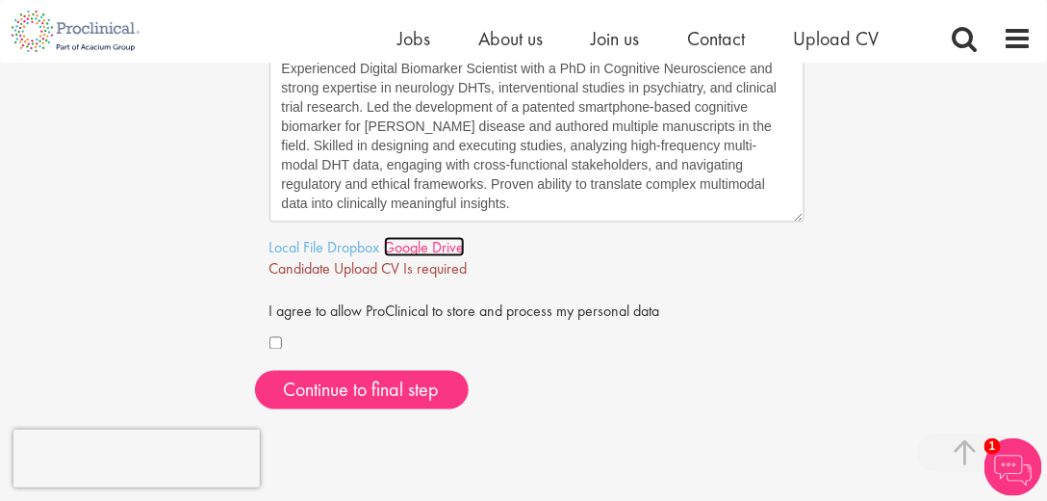
click at [390, 247] on link "Google Drive" at bounding box center [424, 247] width 81 height 20
click at [291, 246] on link "Local File" at bounding box center [297, 247] width 55 height 20
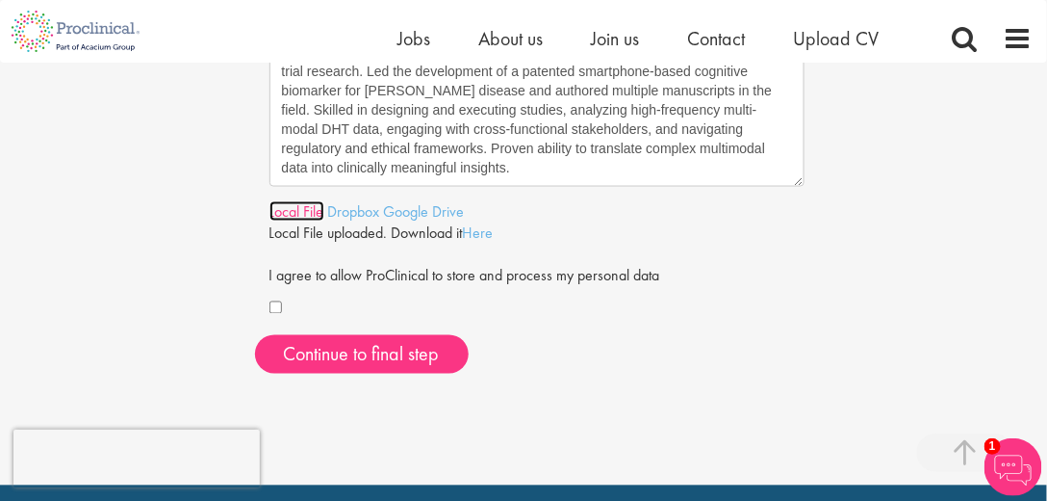
scroll to position [714, 0]
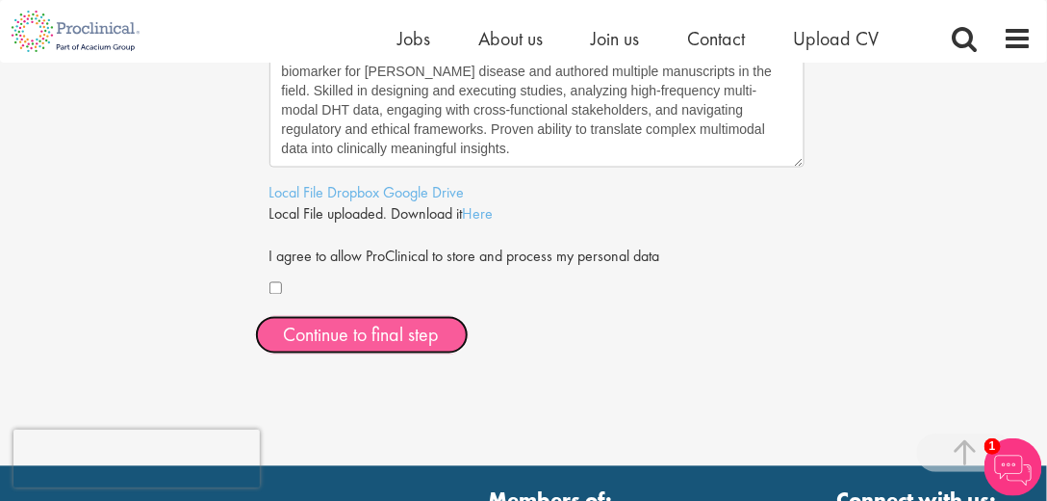
click at [424, 339] on span "Continue to final step" at bounding box center [362, 335] width 156 height 25
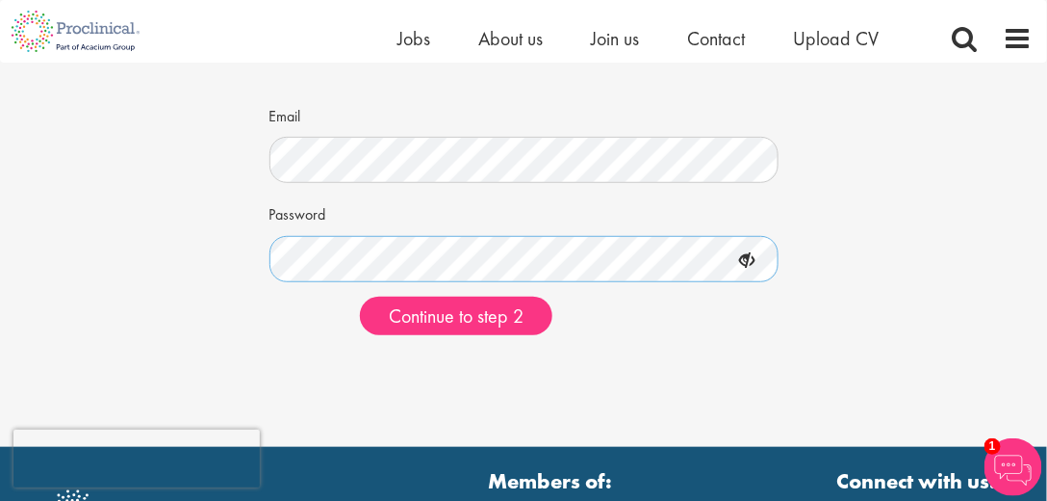
scroll to position [220, 0]
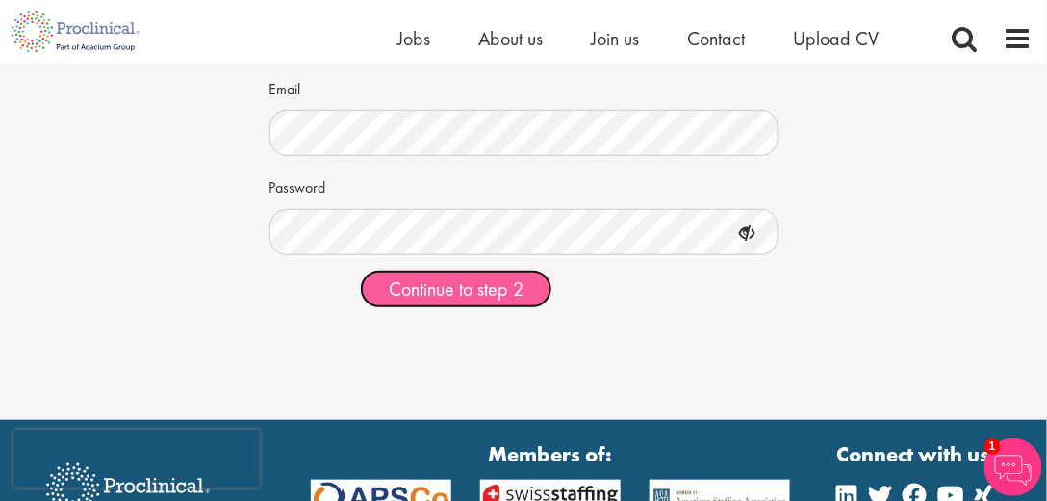
click at [507, 290] on span "Continue to step 2" at bounding box center [456, 288] width 135 height 25
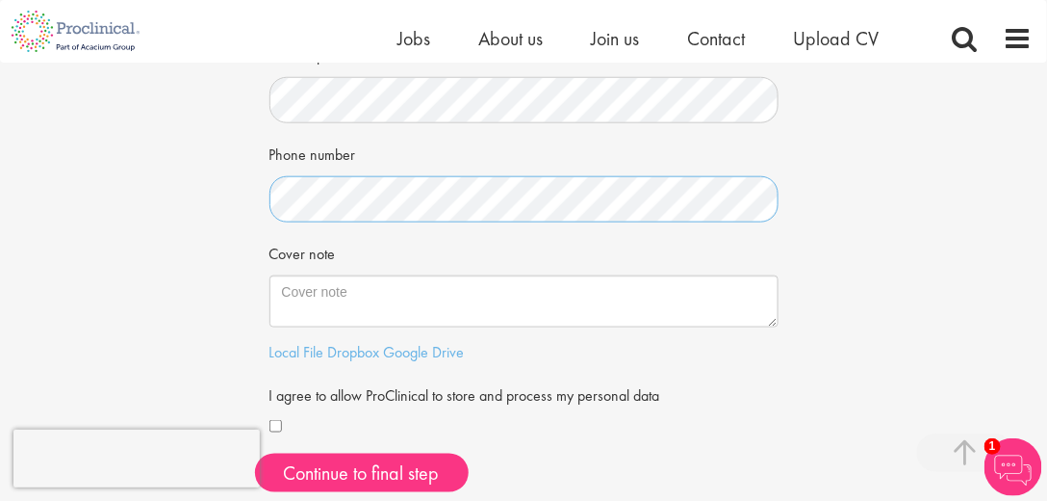
scroll to position [440, 0]
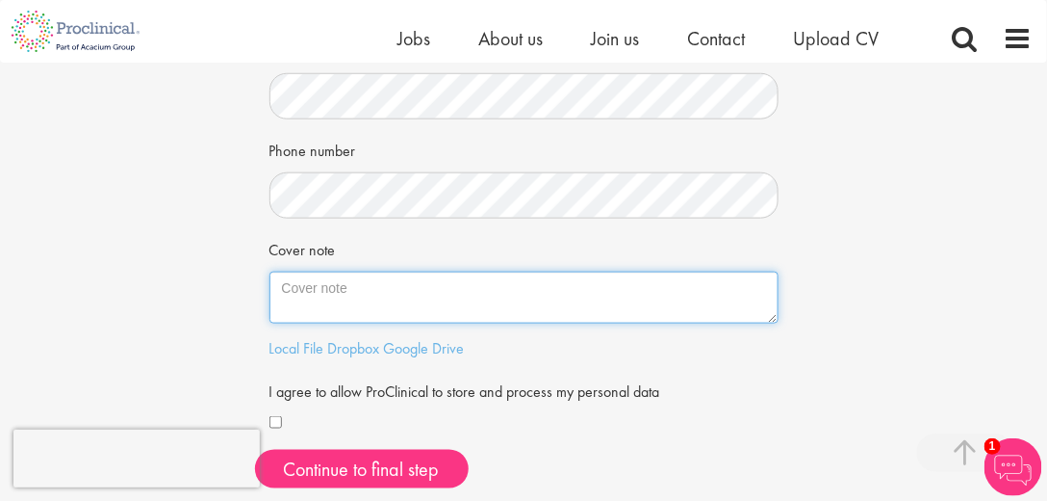
click at [389, 297] on textarea "Cover note" at bounding box center [524, 298] width 509 height 52
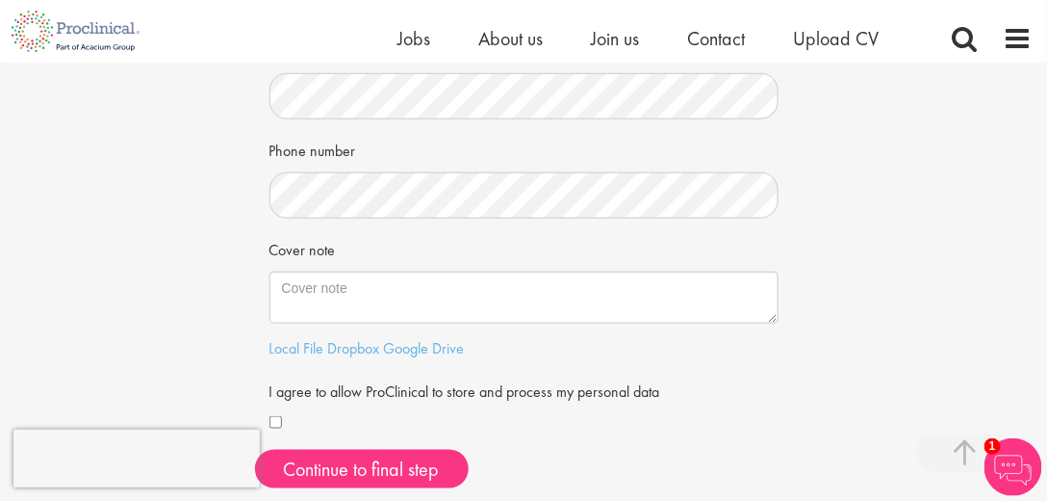
click at [1, 263] on div "Your personal details Please give us a few more details, which will help us fin…" at bounding box center [524, 63] width 1076 height 881
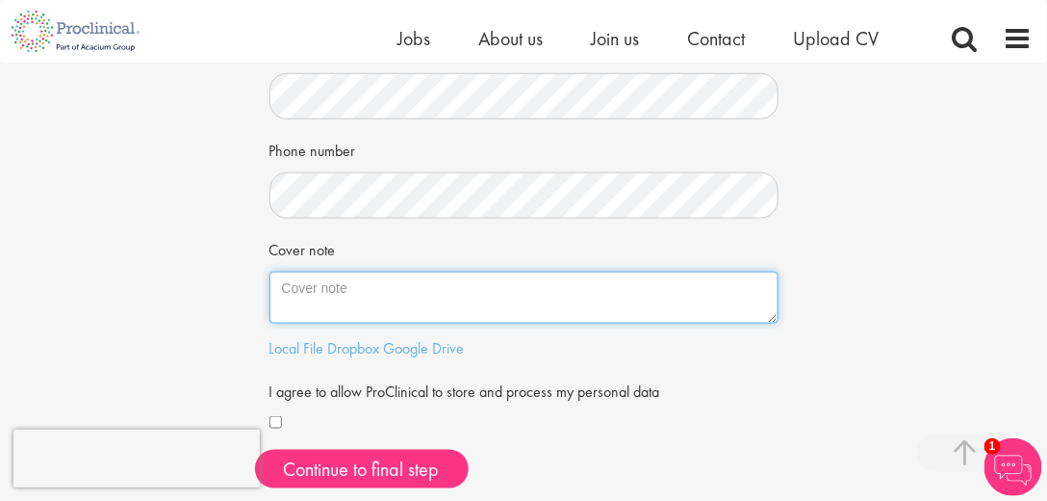
click at [390, 291] on textarea "Cover note" at bounding box center [524, 298] width 509 height 52
paste textarea "Experienced Digital Biomarker Scientist with a PhD in Cognitive Neuroscience an…"
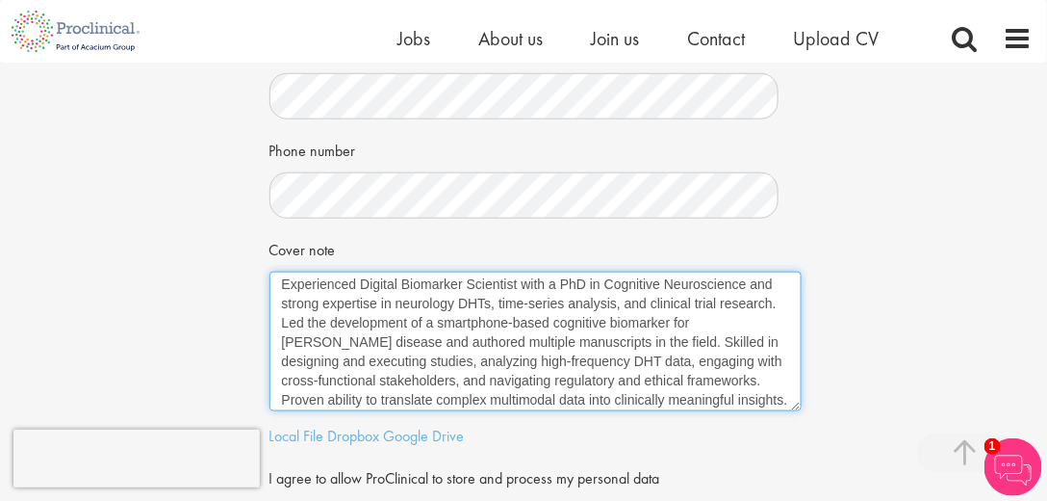
scroll to position [0, 0]
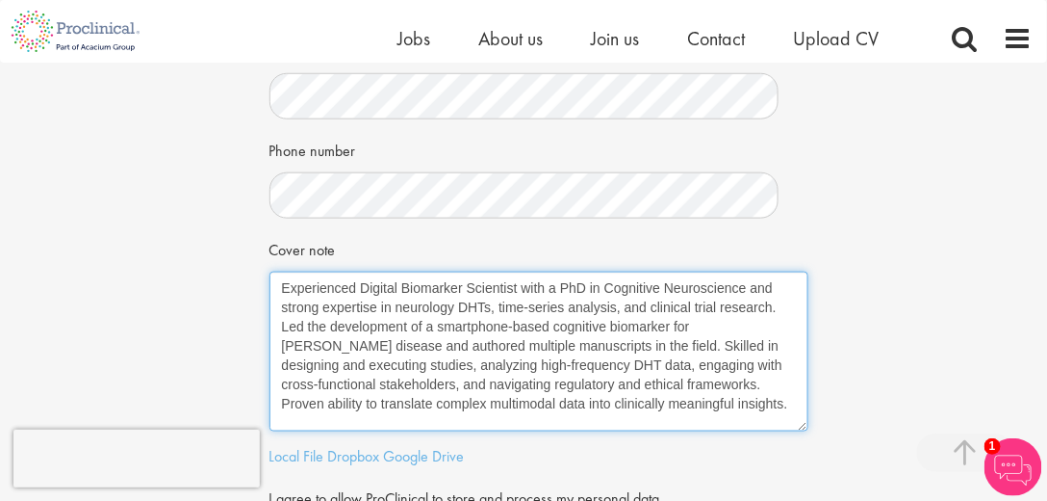
drag, startPoint x: 770, startPoint y: 316, endPoint x: 800, endPoint y: 425, distance: 112.8
click at [800, 425] on textarea "Experienced Digital Biomarker Scientist with a PhD in Cognitive Neuroscience an…" at bounding box center [539, 352] width 539 height 160
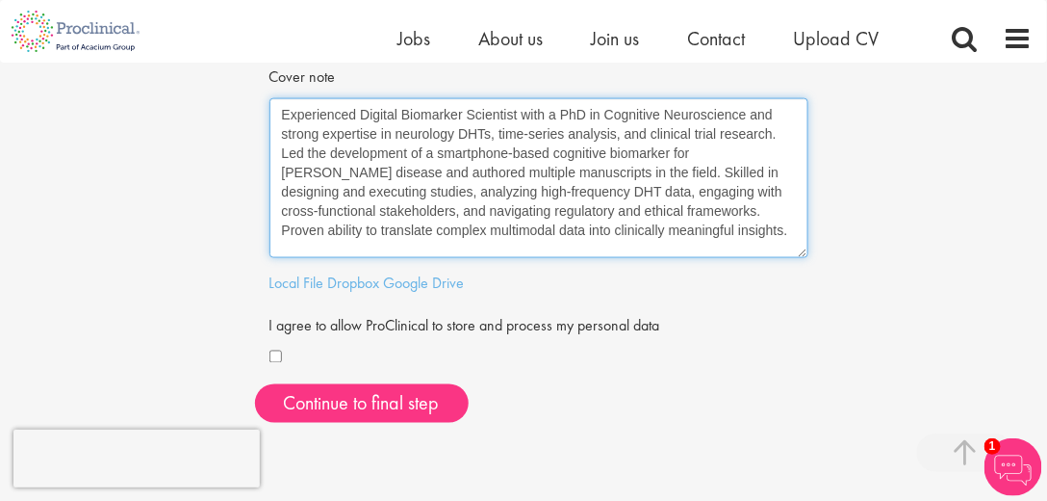
scroll to position [659, 0]
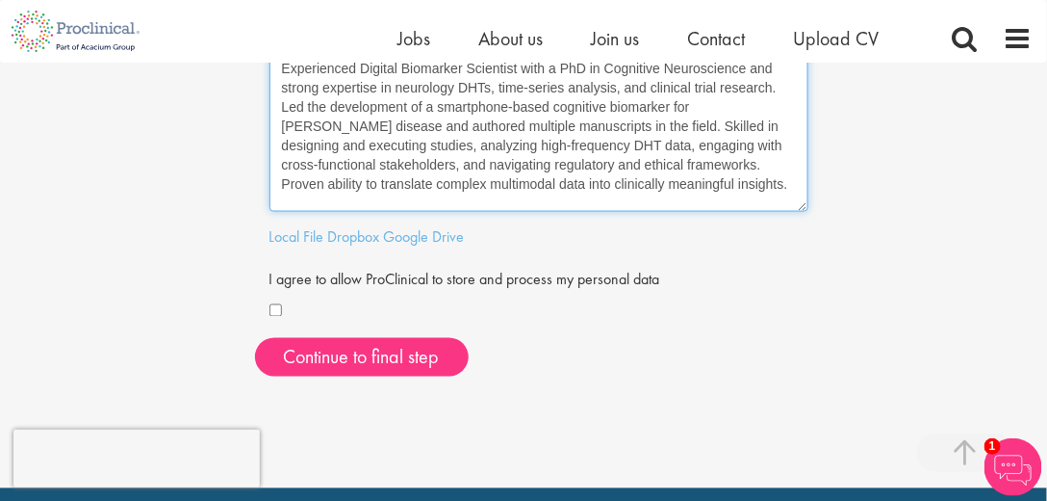
type textarea "Experienced Digital Biomarker Scientist with a PhD in Cognitive Neuroscience an…"
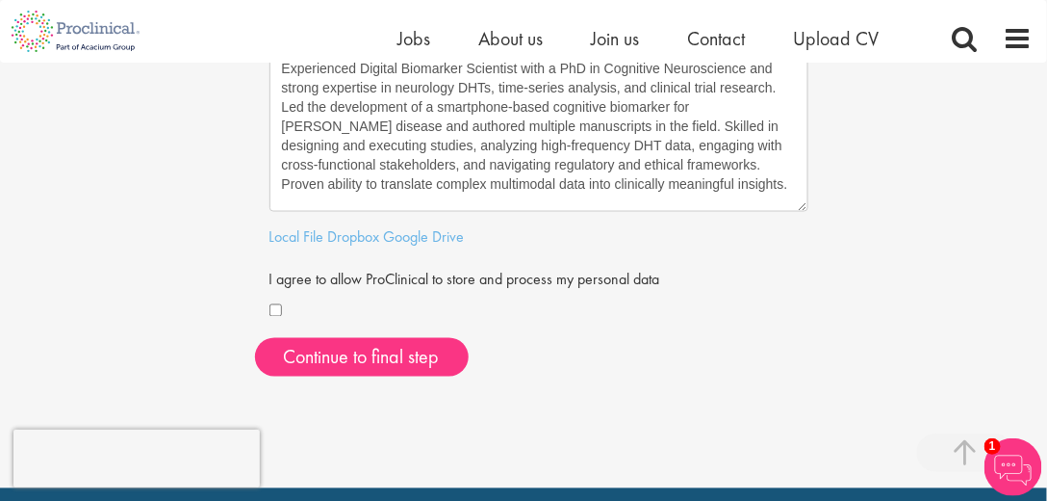
click at [285, 310] on div at bounding box center [524, 311] width 509 height 23
click at [310, 240] on link "Local File" at bounding box center [297, 236] width 55 height 20
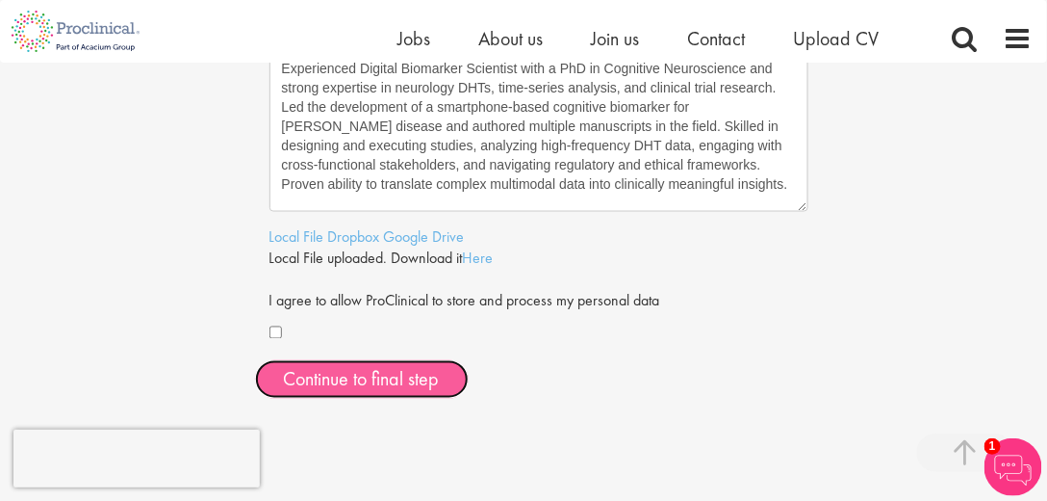
click at [428, 379] on button "Continue to final step" at bounding box center [362, 379] width 214 height 39
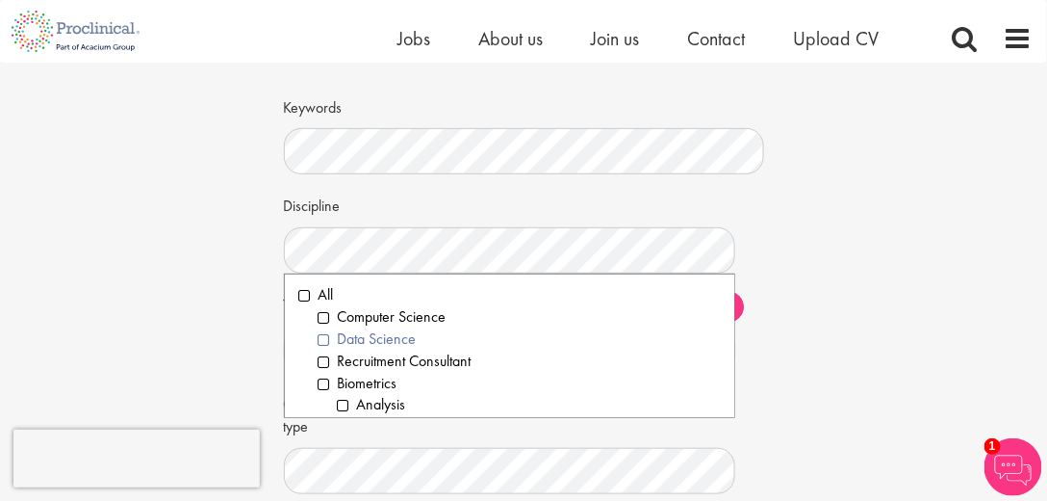
click at [404, 340] on li "Data Science" at bounding box center [519, 339] width 401 height 22
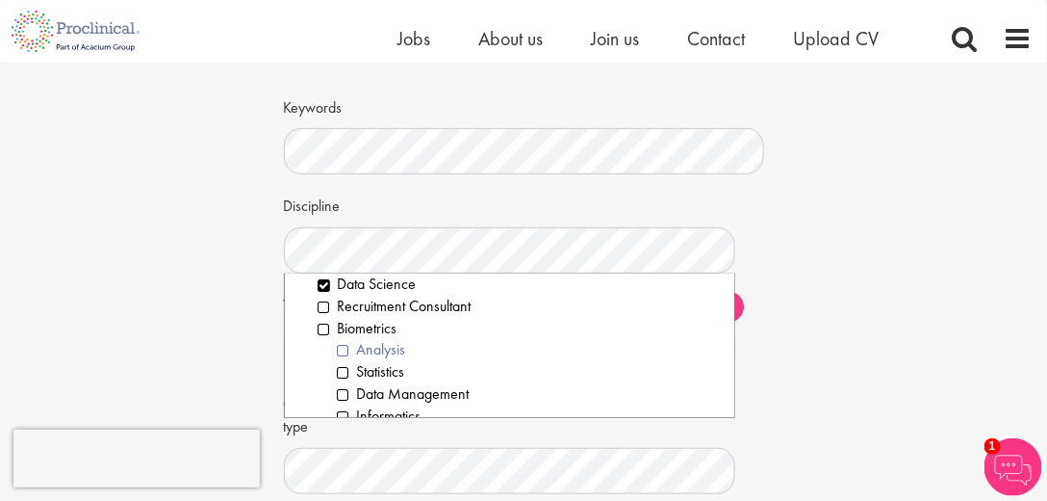
scroll to position [110, 0]
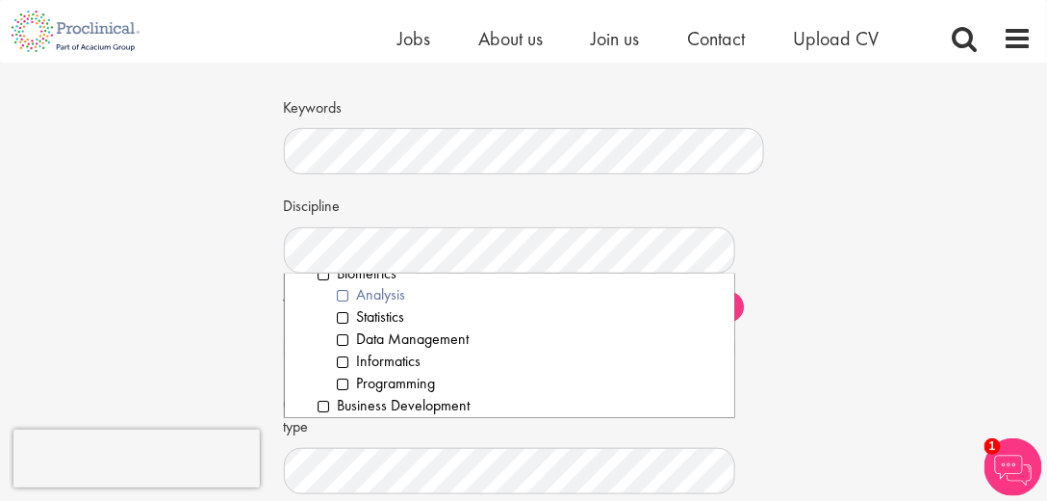
click at [386, 300] on li "Analysis" at bounding box center [529, 295] width 382 height 22
click at [394, 320] on li "Statistics" at bounding box center [529, 317] width 382 height 22
click at [400, 340] on li "Data Management" at bounding box center [529, 339] width 382 height 22
click at [403, 366] on li "Informatics" at bounding box center [529, 361] width 382 height 22
click at [408, 383] on li "Programming" at bounding box center [529, 384] width 382 height 22
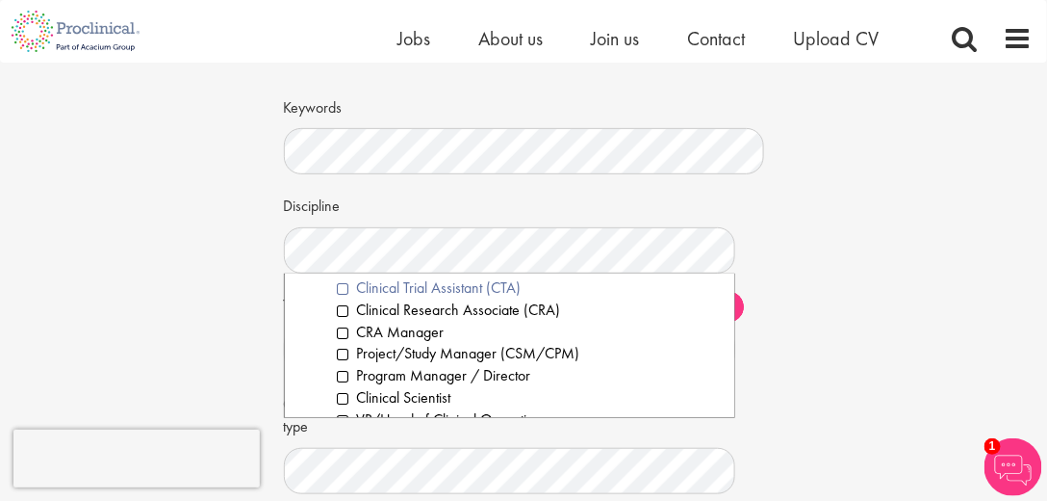
scroll to position [495, 0]
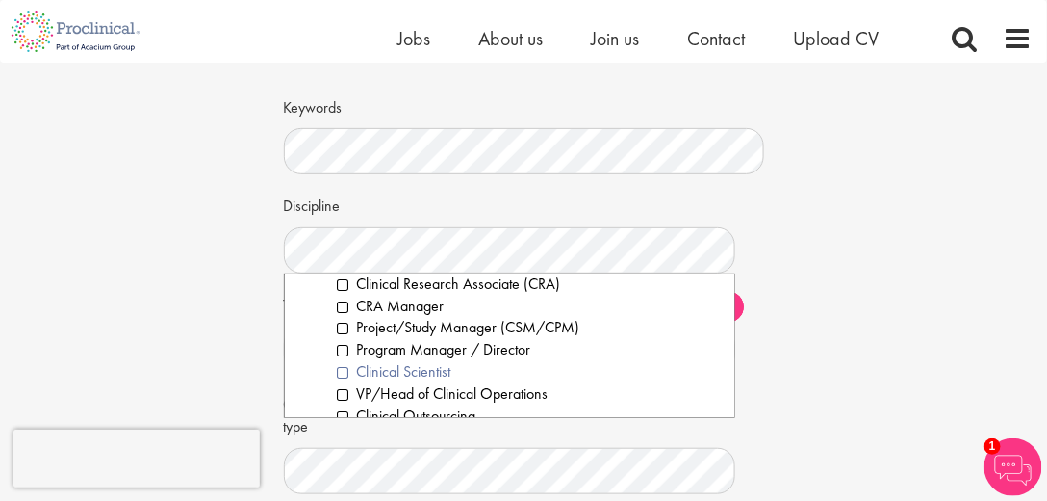
click at [390, 373] on li "Clinical Scientist" at bounding box center [529, 372] width 382 height 22
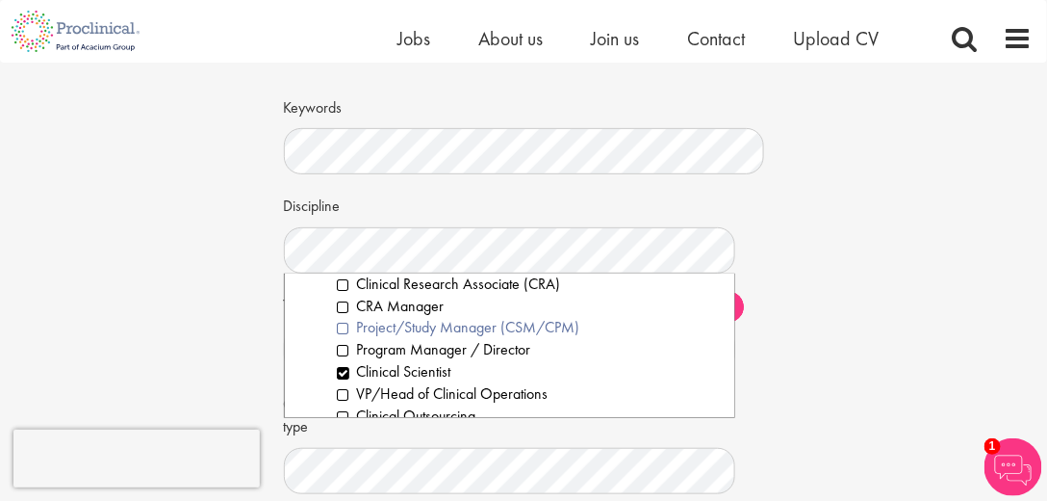
click at [436, 333] on li "Project/Study Manager (CSM/CPM)" at bounding box center [529, 328] width 382 height 22
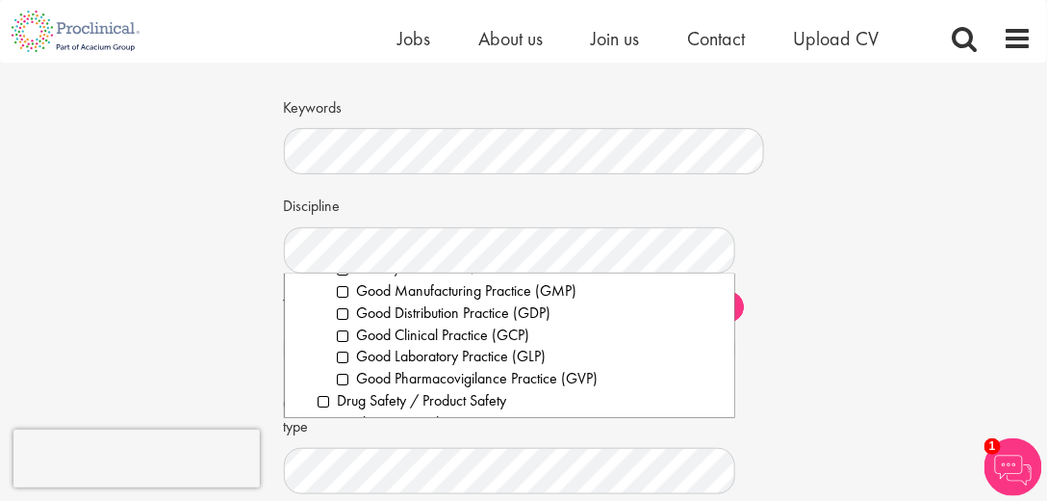
scroll to position [770, 0]
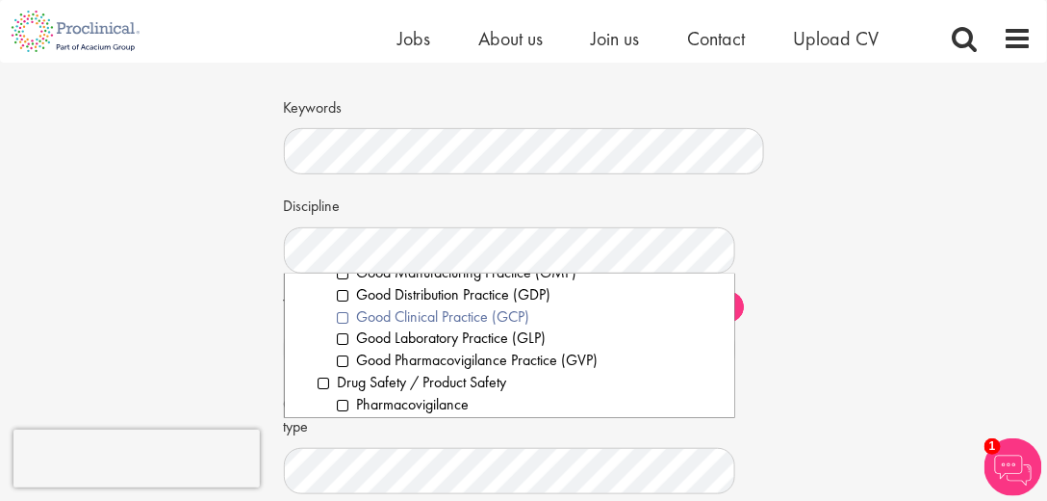
click at [451, 315] on li "Good Clinical Practice (GCP)" at bounding box center [529, 317] width 382 height 22
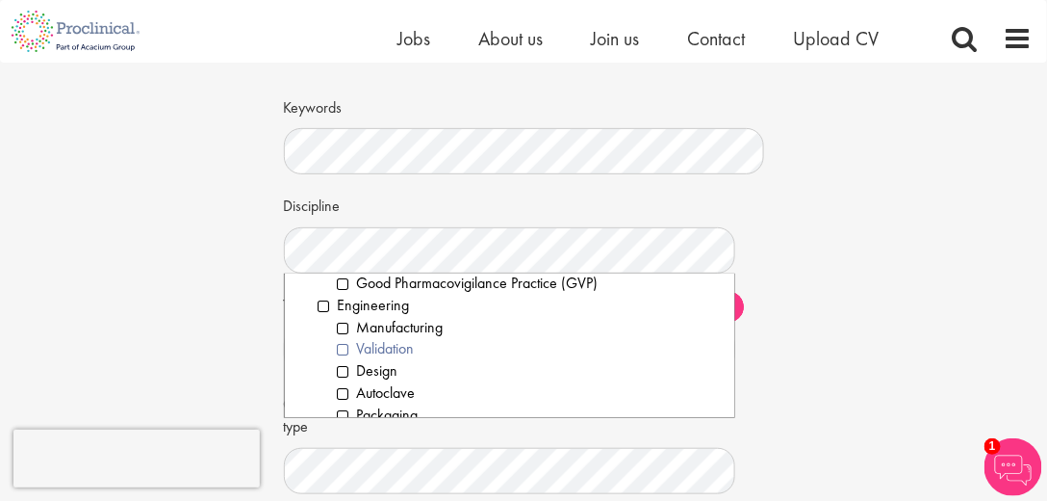
scroll to position [1099, 0]
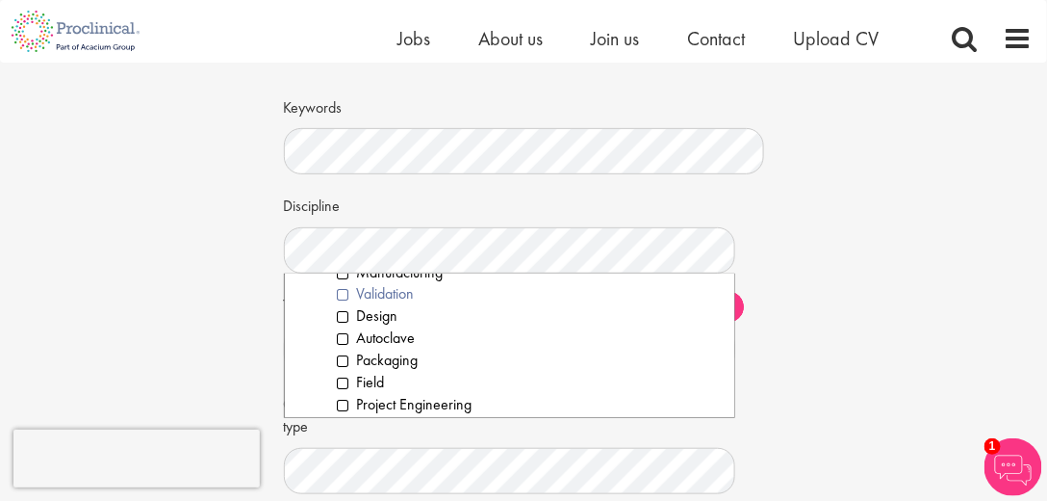
click at [396, 297] on li "Validation" at bounding box center [529, 295] width 382 height 22
click at [390, 317] on li "Design" at bounding box center [529, 317] width 382 height 22
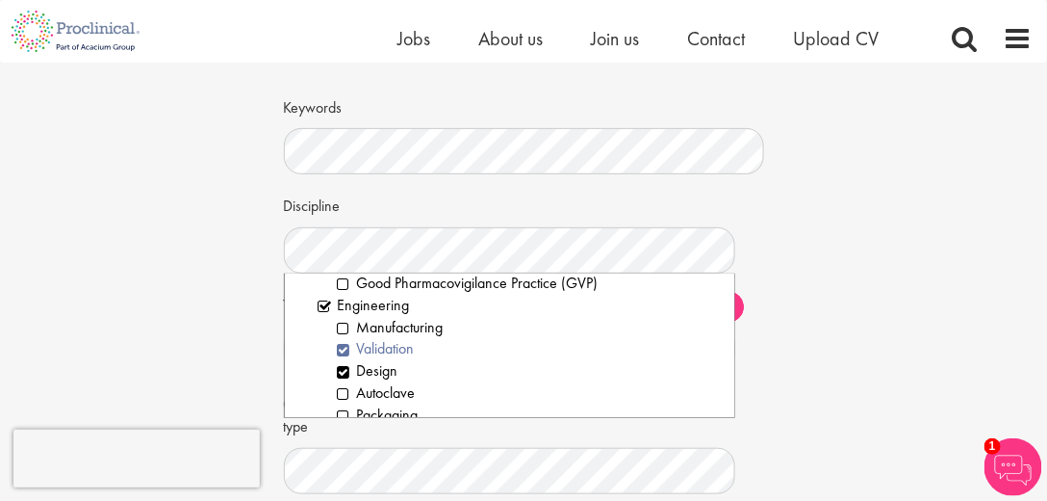
click at [390, 355] on li "Validation" at bounding box center [529, 350] width 382 height 22
click at [390, 372] on li "Design" at bounding box center [529, 372] width 382 height 22
click at [390, 373] on li "Design" at bounding box center [529, 372] width 382 height 22
click at [394, 352] on li "Validation" at bounding box center [529, 350] width 382 height 22
click at [347, 348] on li "Validation" at bounding box center [529, 350] width 382 height 22
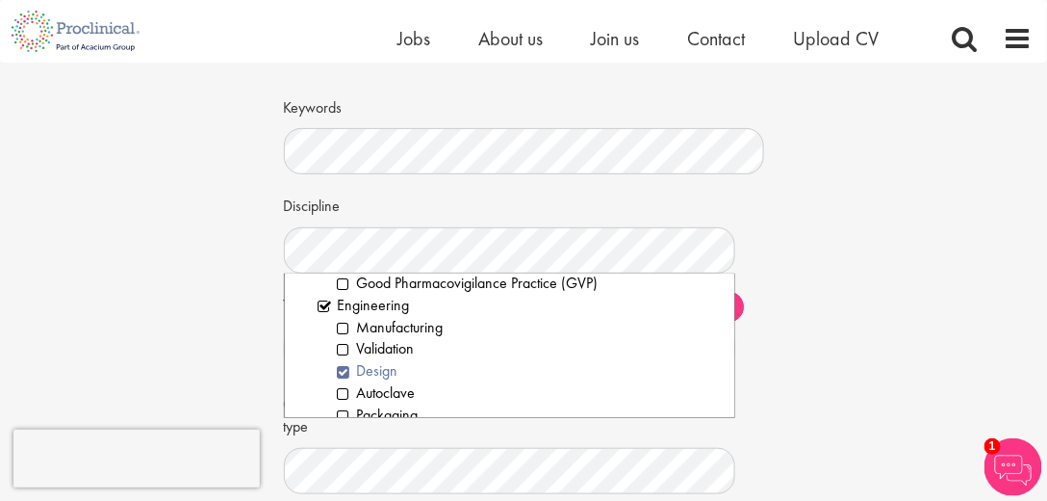
click at [343, 374] on li "Design" at bounding box center [529, 372] width 382 height 22
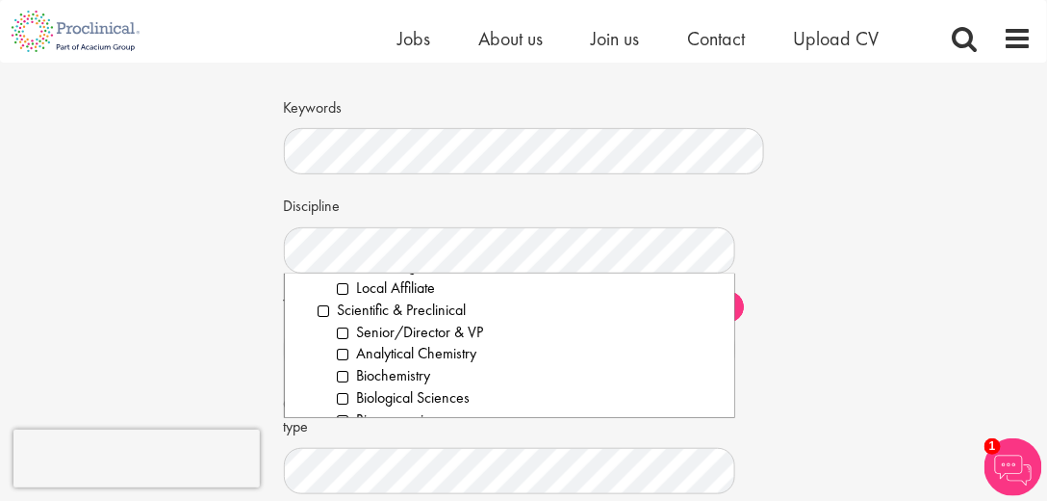
scroll to position [2475, 0]
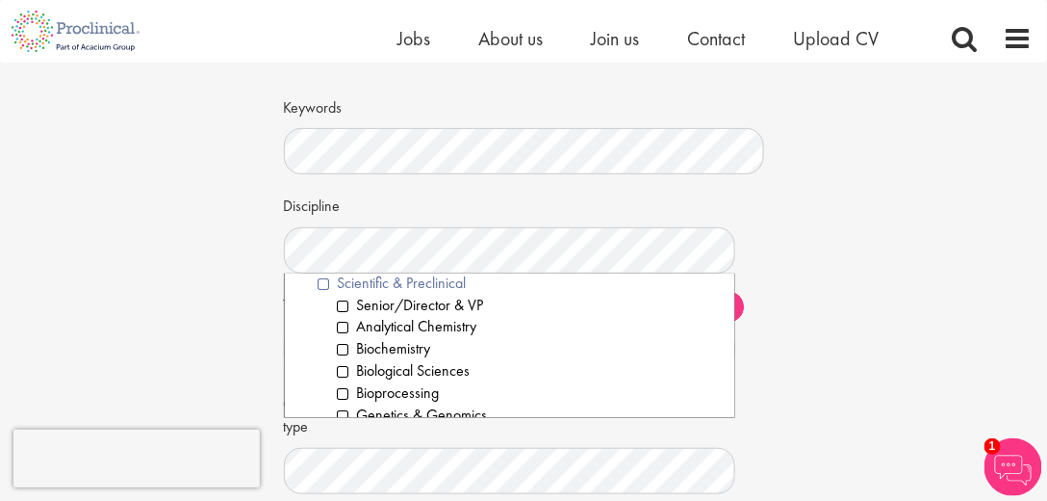
click at [377, 286] on li "Scientific & Preclinical" at bounding box center [519, 283] width 401 height 22
click at [325, 285] on li "Scientific & Preclinical" at bounding box center [519, 283] width 401 height 22
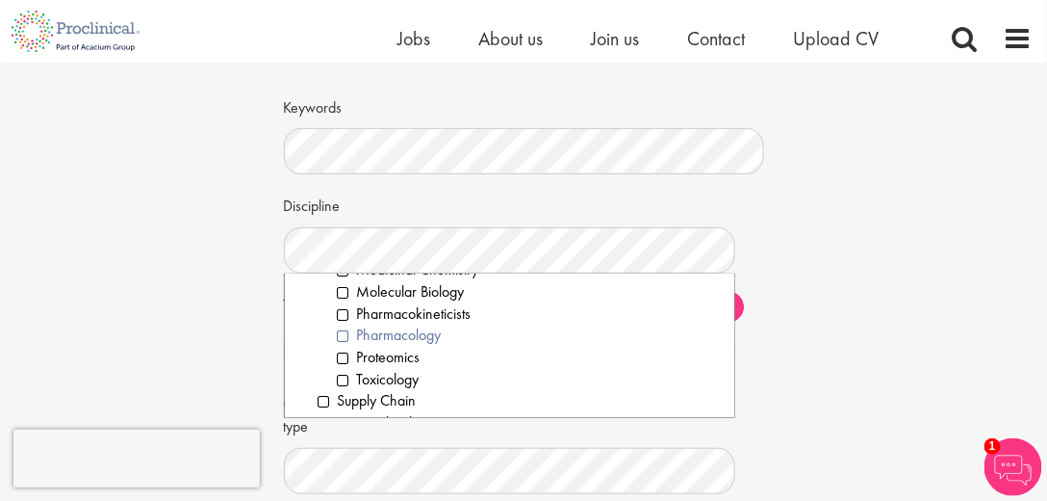
scroll to position [2696, 0]
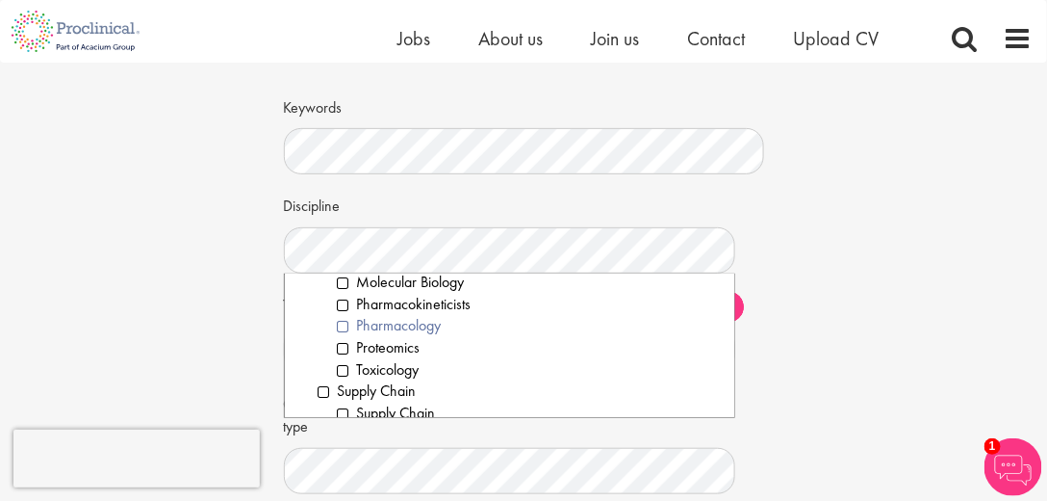
click at [416, 330] on li "Pharmacology" at bounding box center [529, 327] width 382 height 22
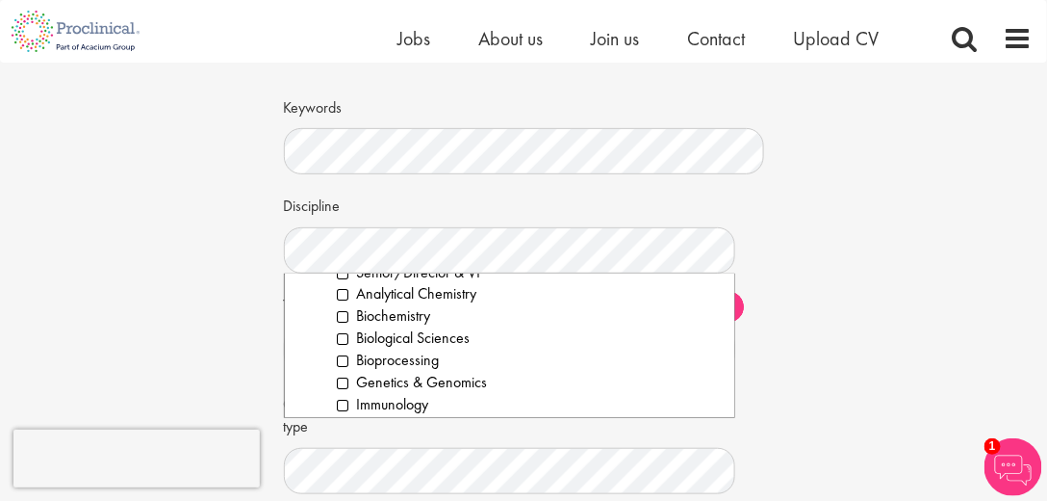
scroll to position [2527, 0]
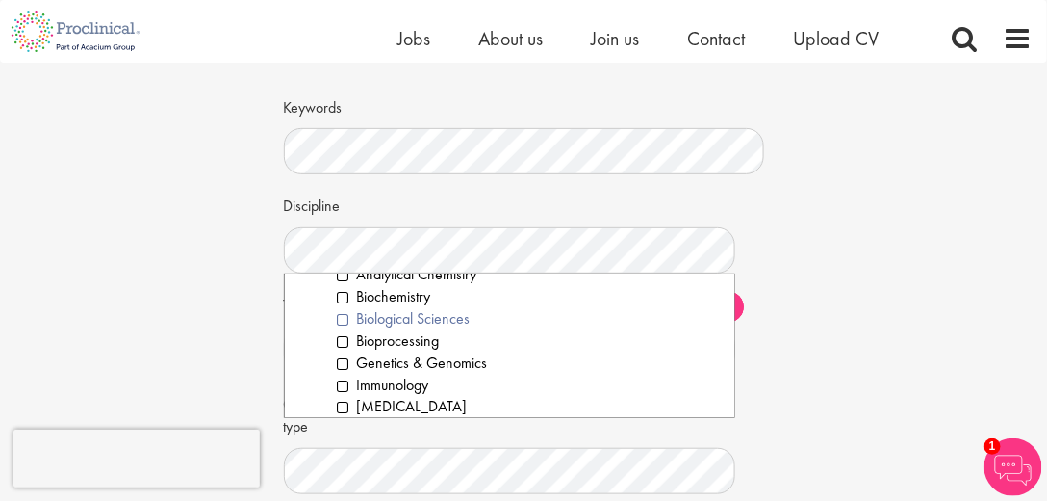
click at [443, 326] on li "Biological Sciences" at bounding box center [529, 319] width 382 height 22
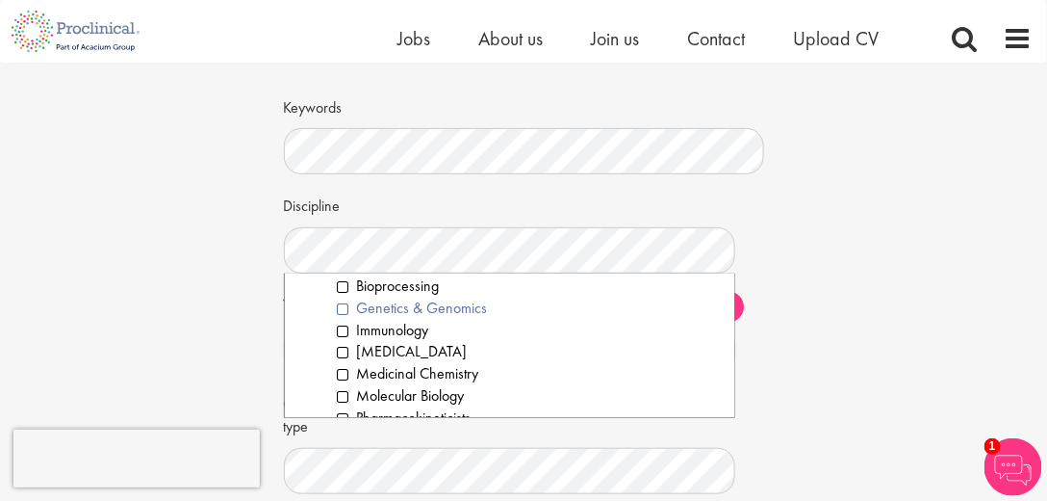
click at [464, 312] on li "Genetics & Genomics" at bounding box center [529, 308] width 382 height 22
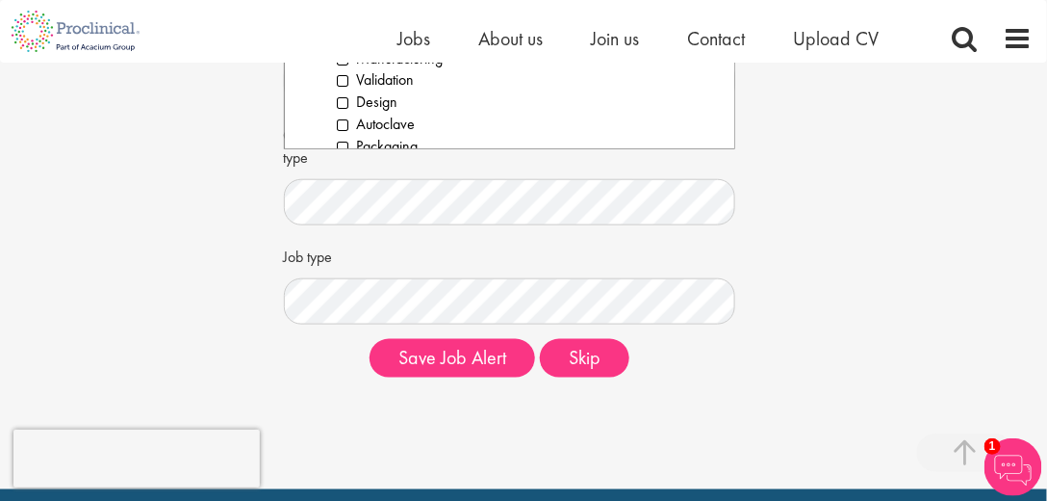
scroll to position [385, 0]
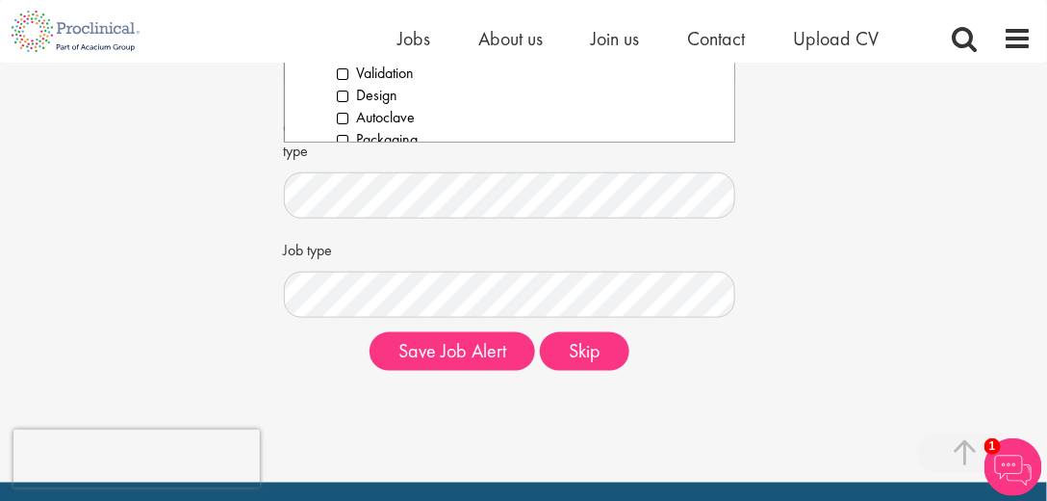
click at [809, 255] on div "Set up a job alert Tell us what sort of job you are looking for and we will sen…" at bounding box center [524, 31] width 1076 height 709
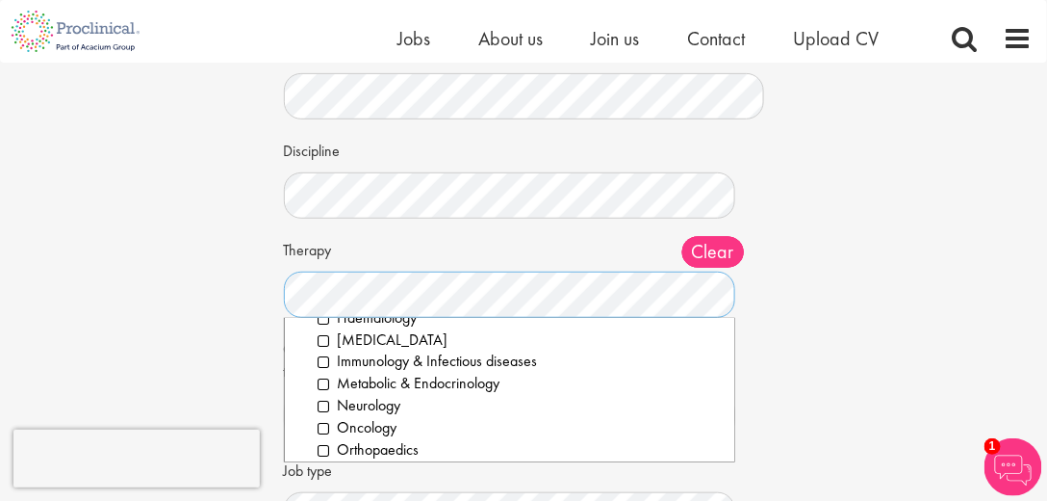
scroll to position [274, 0]
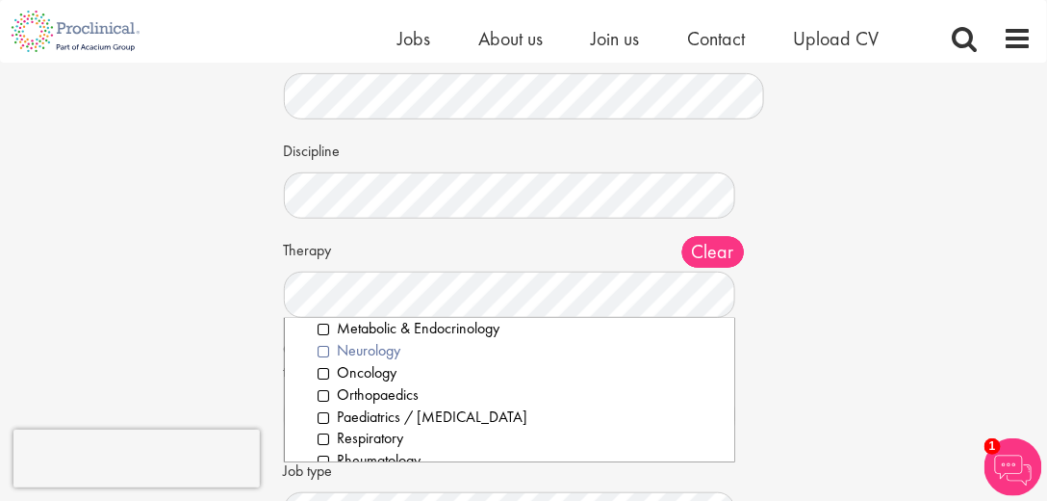
click at [375, 349] on li "Neurology" at bounding box center [519, 351] width 401 height 22
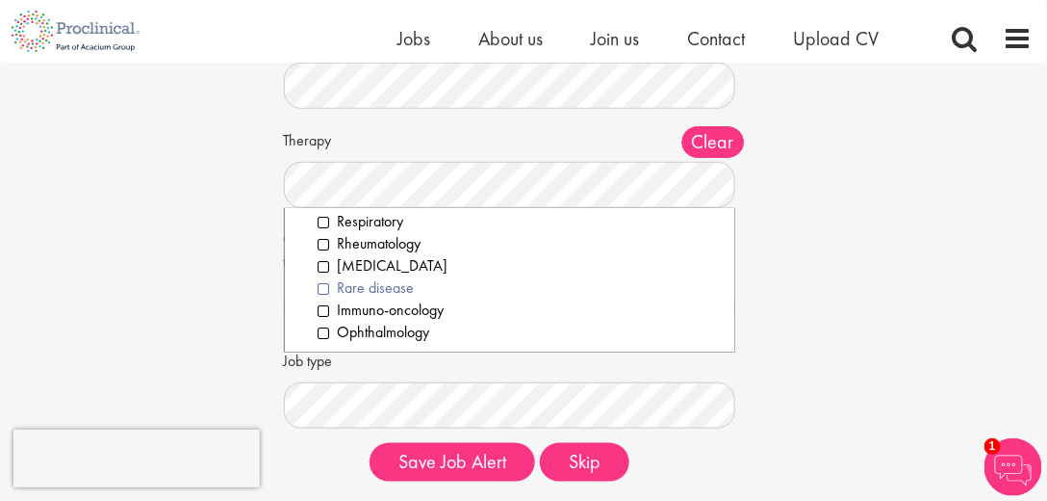
click at [397, 289] on li "Rare disease" at bounding box center [519, 288] width 401 height 22
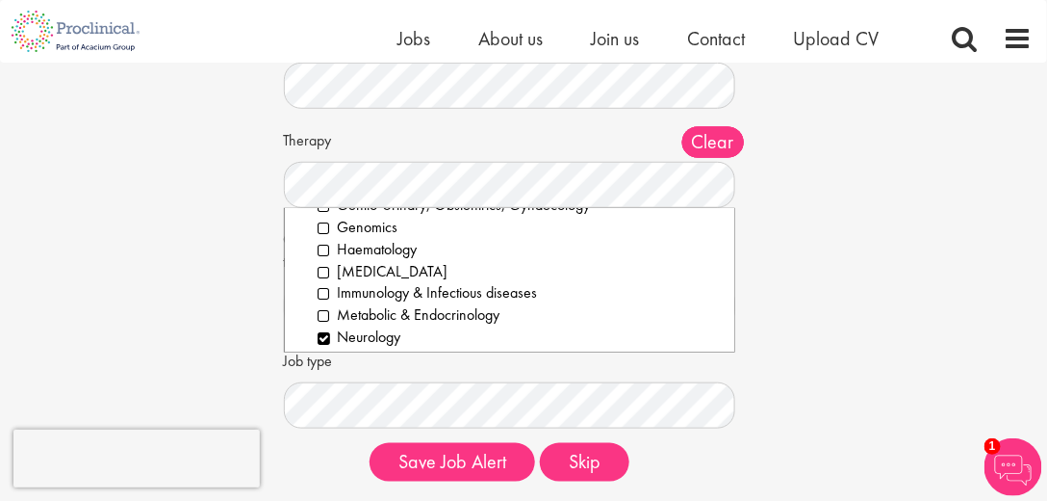
scroll to position [162, 0]
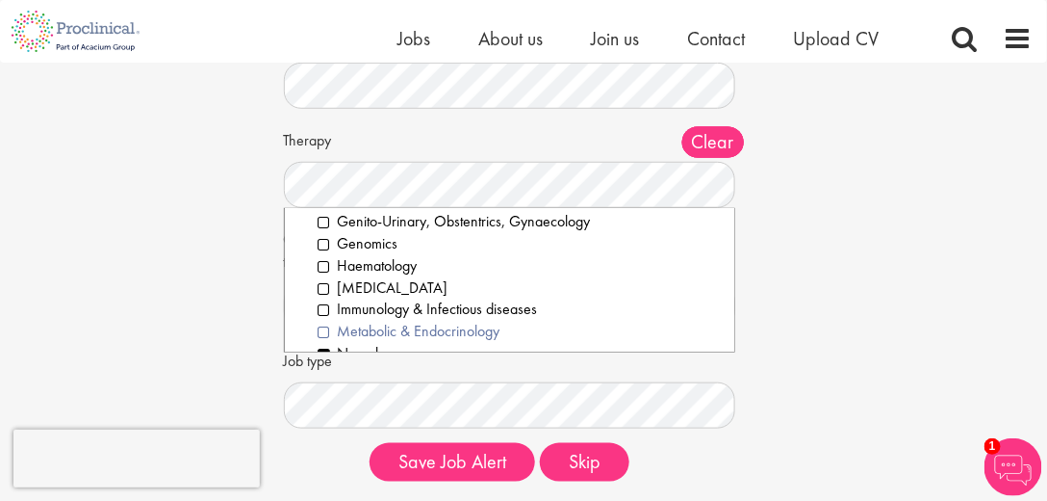
click at [474, 326] on li "Metabolic & Endocrinology" at bounding box center [519, 332] width 401 height 22
click at [474, 312] on li "Immunology & Infectious diseases" at bounding box center [519, 309] width 401 height 22
click at [354, 289] on li "HIV" at bounding box center [519, 288] width 401 height 22
click at [379, 246] on li "Genomics" at bounding box center [519, 244] width 401 height 22
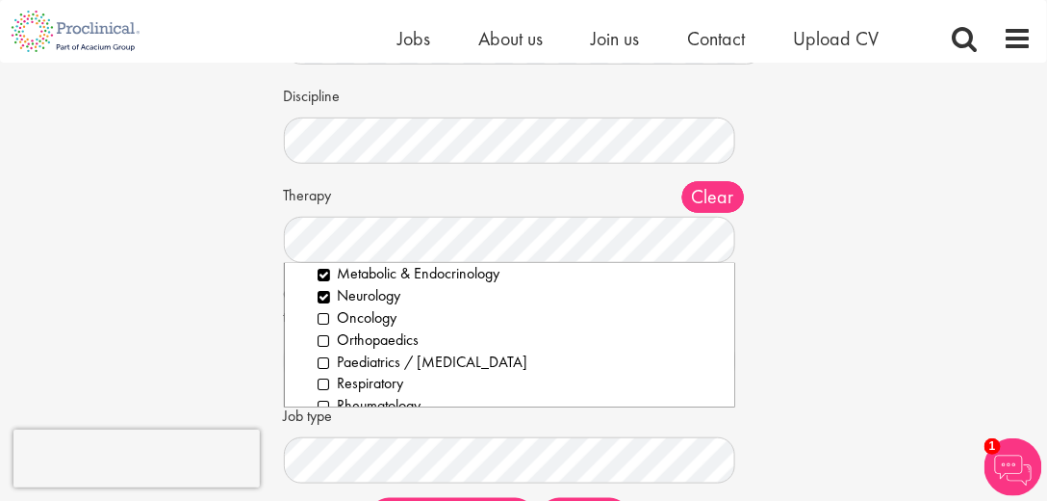
scroll to position [329, 0]
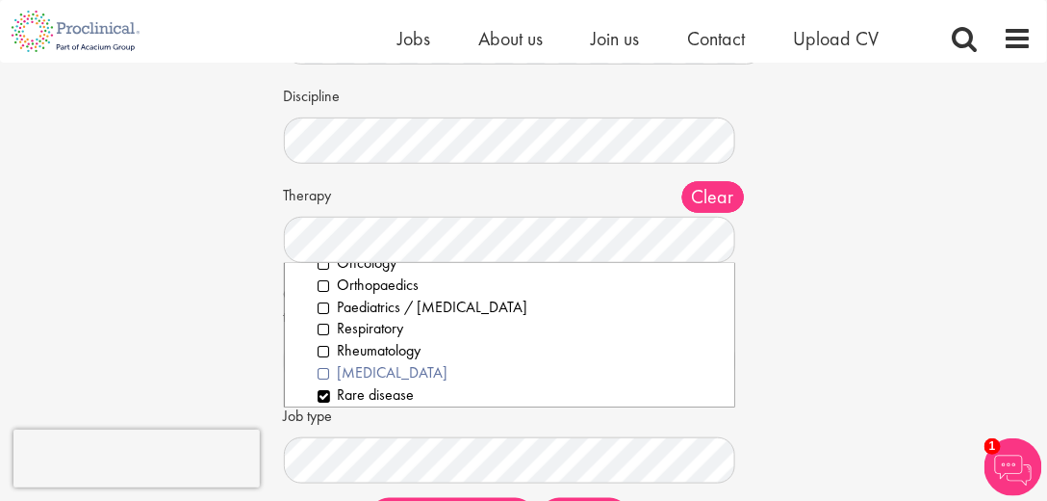
click at [417, 368] on li "Gene therapy" at bounding box center [519, 373] width 401 height 22
click at [894, 333] on div "Set up a job alert Tell us what sort of job you are looking for and we will sen…" at bounding box center [524, 197] width 1076 height 709
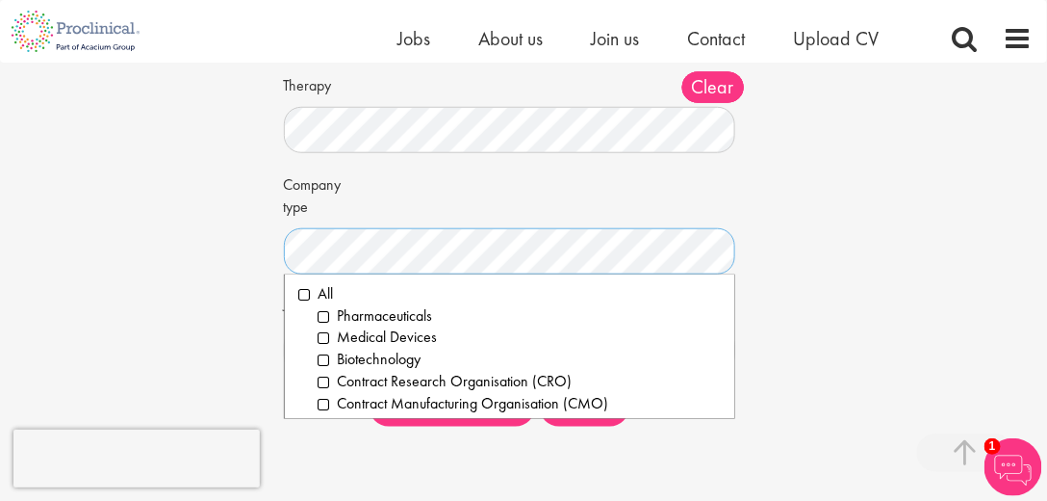
scroll to position [0, 0]
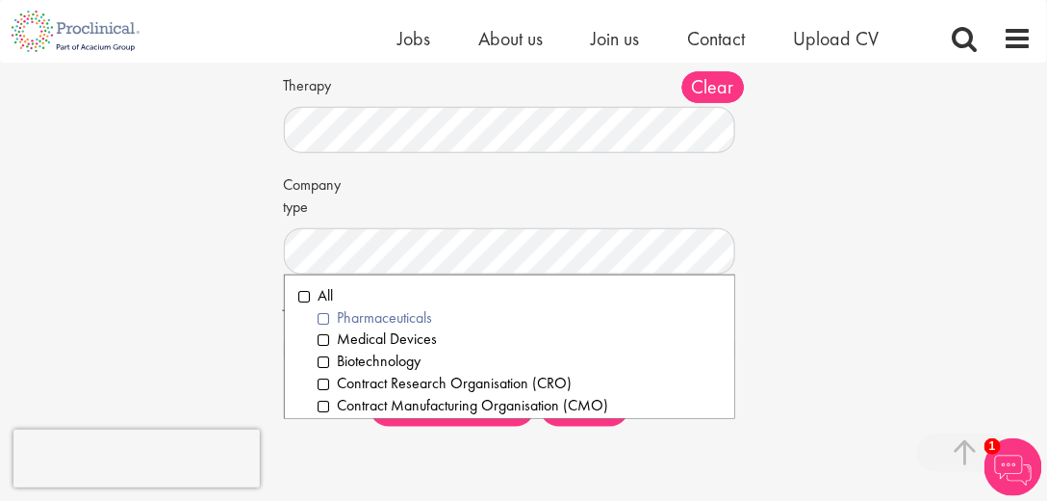
click at [385, 317] on li "Pharmaceuticals" at bounding box center [519, 318] width 401 height 22
click at [400, 335] on li "Medical Devices" at bounding box center [519, 339] width 401 height 22
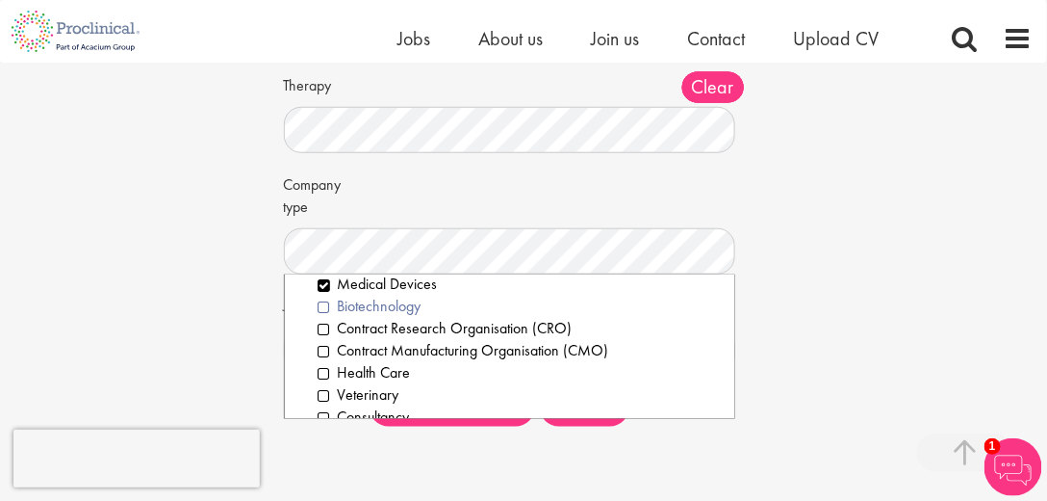
click at [408, 305] on li "Biotechnology" at bounding box center [519, 307] width 401 height 22
click at [418, 325] on li "Contract Research Organisation (CRO)" at bounding box center [519, 329] width 401 height 22
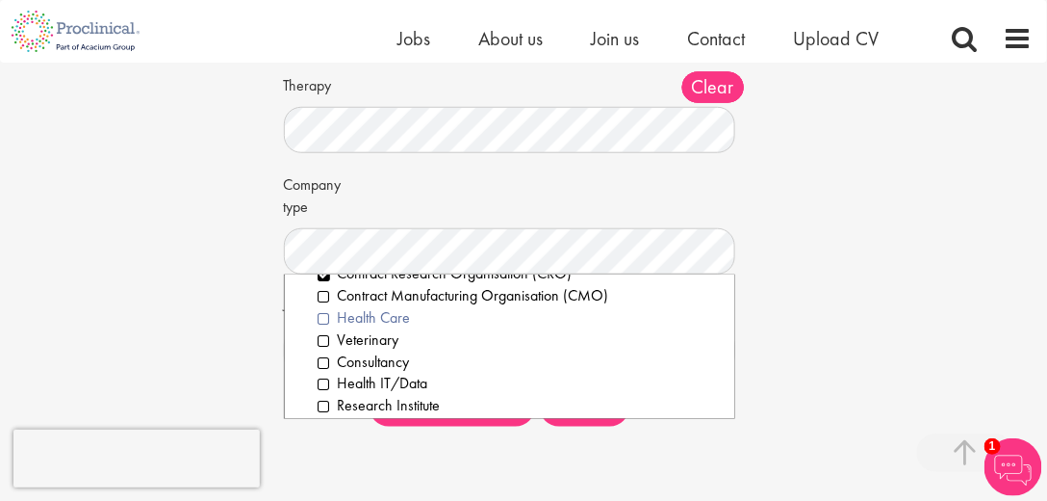
click at [396, 317] on li "Health Care" at bounding box center [519, 318] width 401 height 22
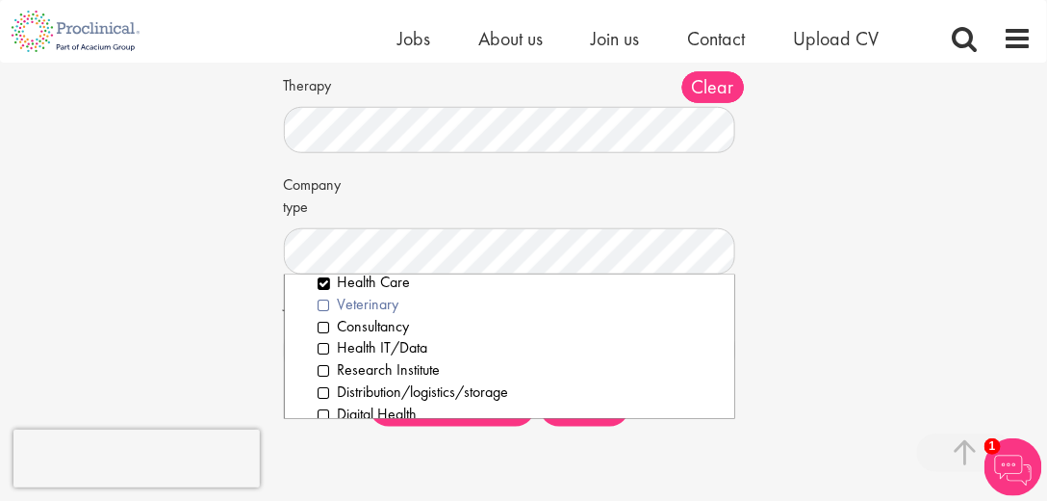
scroll to position [165, 0]
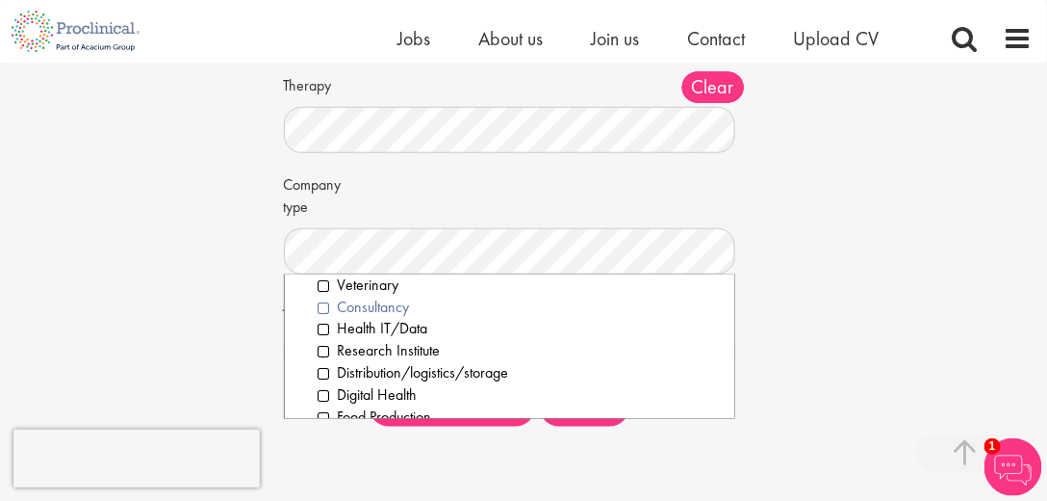
click at [397, 309] on li "Consultancy" at bounding box center [519, 308] width 401 height 22
click at [410, 327] on li "Health IT/Data" at bounding box center [519, 329] width 401 height 22
click at [419, 349] on li "Research Institute" at bounding box center [519, 351] width 401 height 22
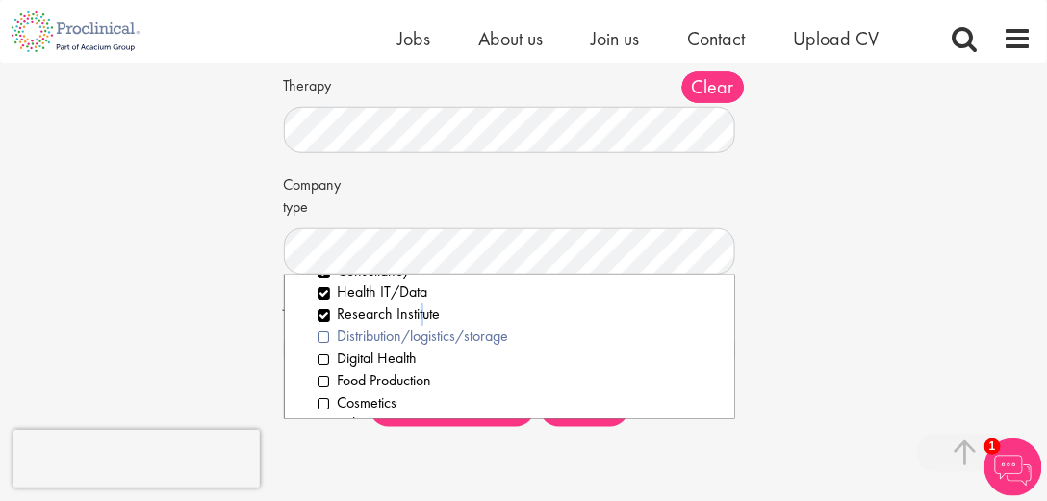
scroll to position [220, 0]
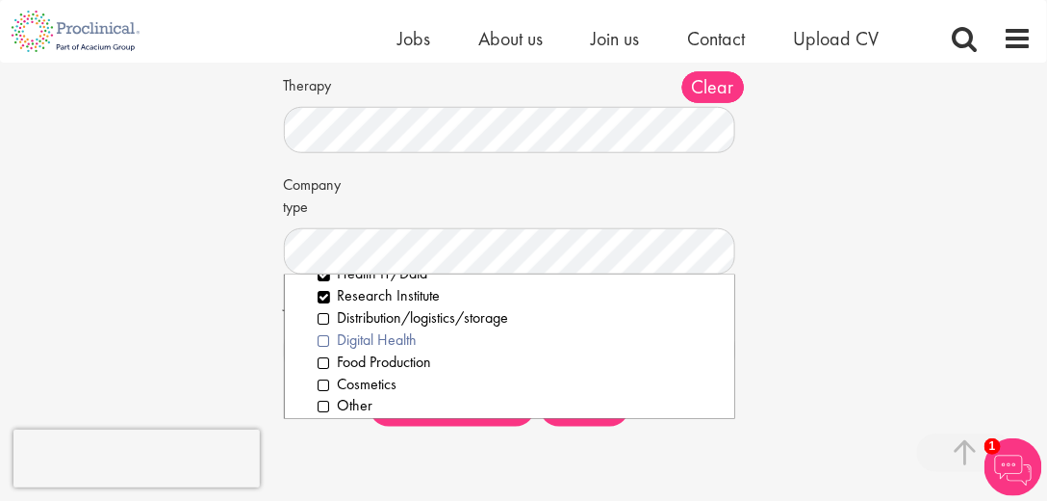
click at [406, 343] on li "Digital Health" at bounding box center [519, 340] width 401 height 22
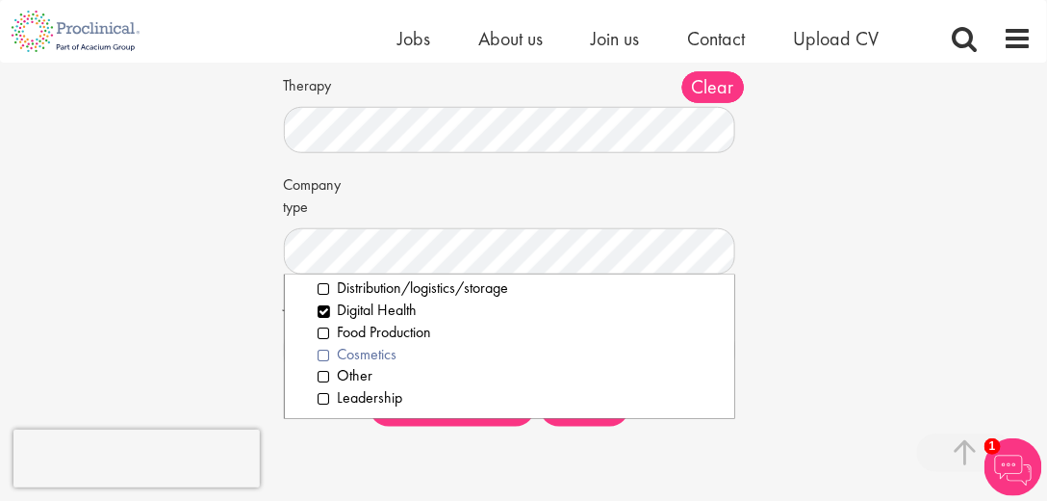
scroll to position [385, 0]
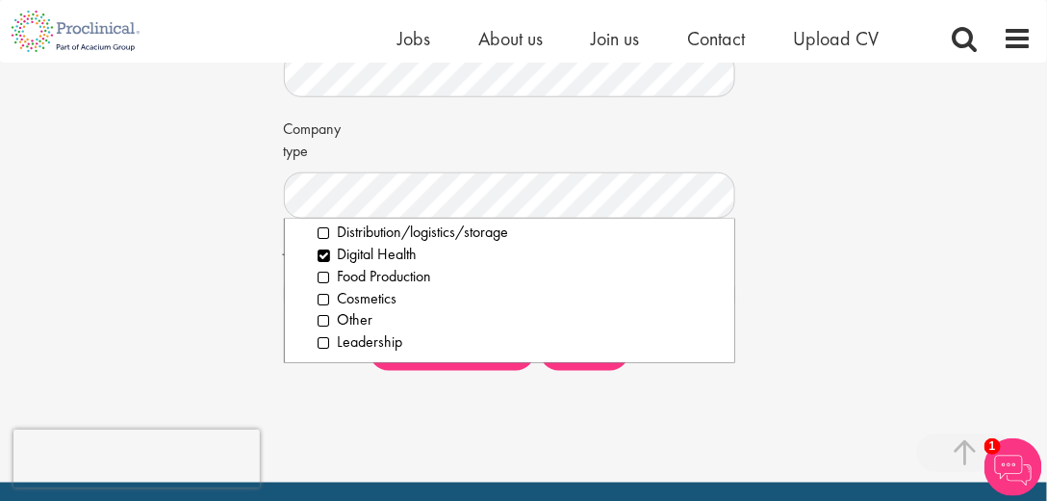
click at [833, 250] on div "Set up a job alert Tell us what sort of job you are looking for and we will sen…" at bounding box center [524, 31] width 1076 height 709
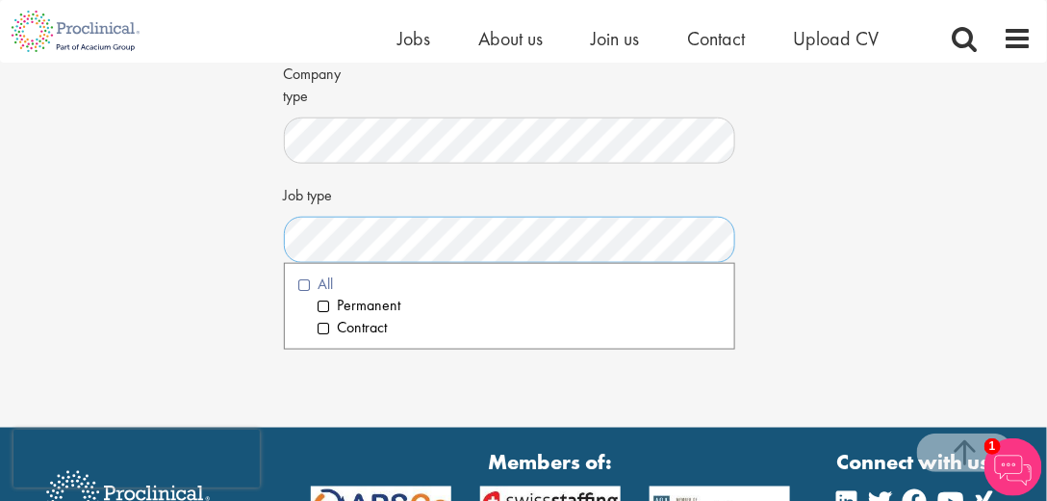
scroll to position [495, 0]
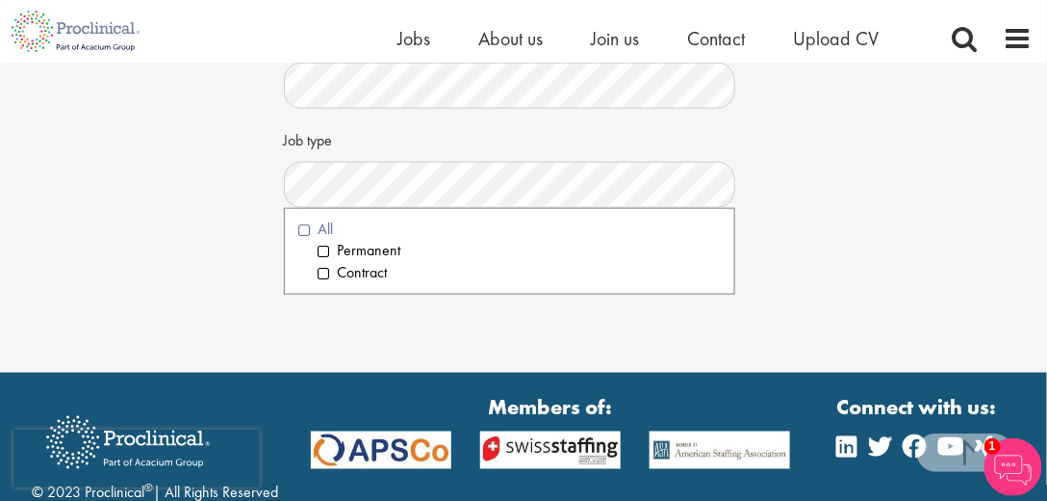
click at [303, 228] on li "All" at bounding box center [509, 230] width 421 height 22
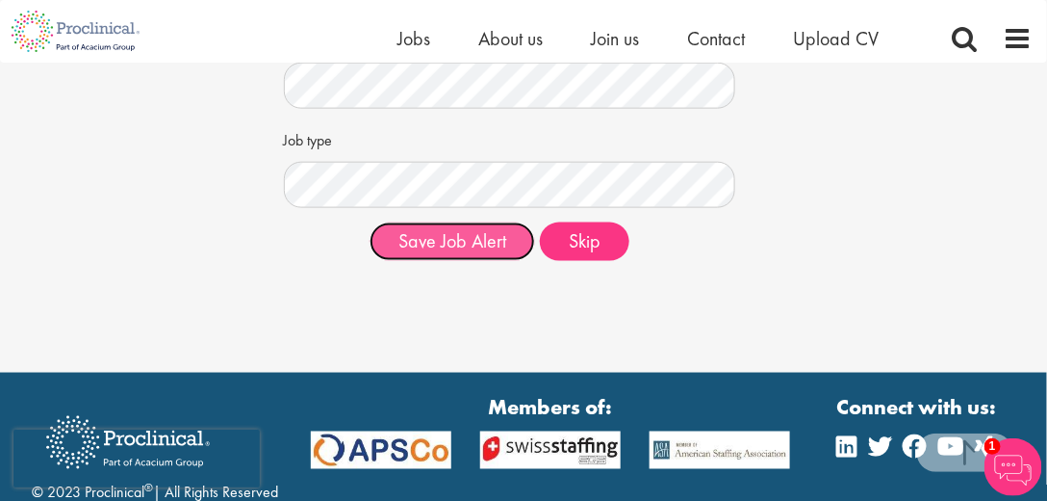
click at [478, 240] on button "Save Job Alert" at bounding box center [453, 241] width 166 height 39
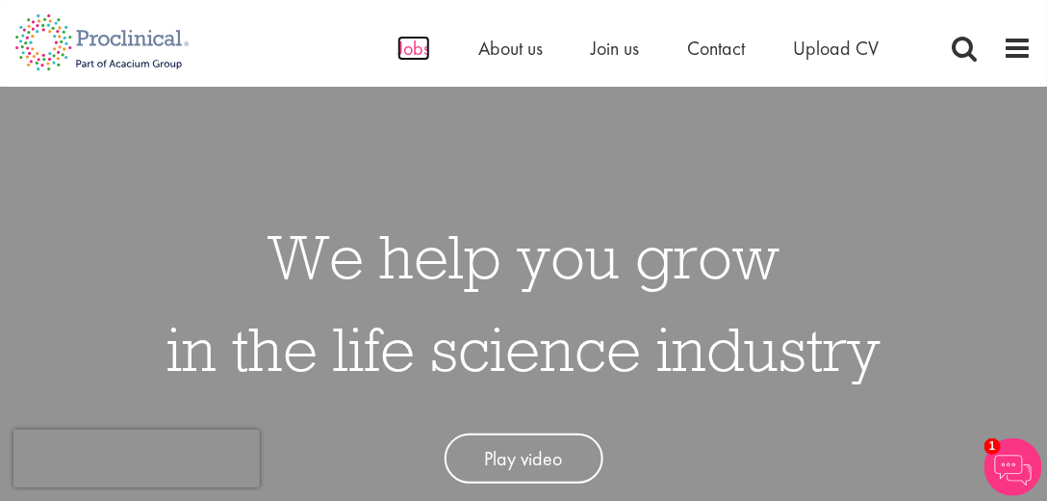
click at [399, 47] on span "Jobs" at bounding box center [414, 48] width 33 height 25
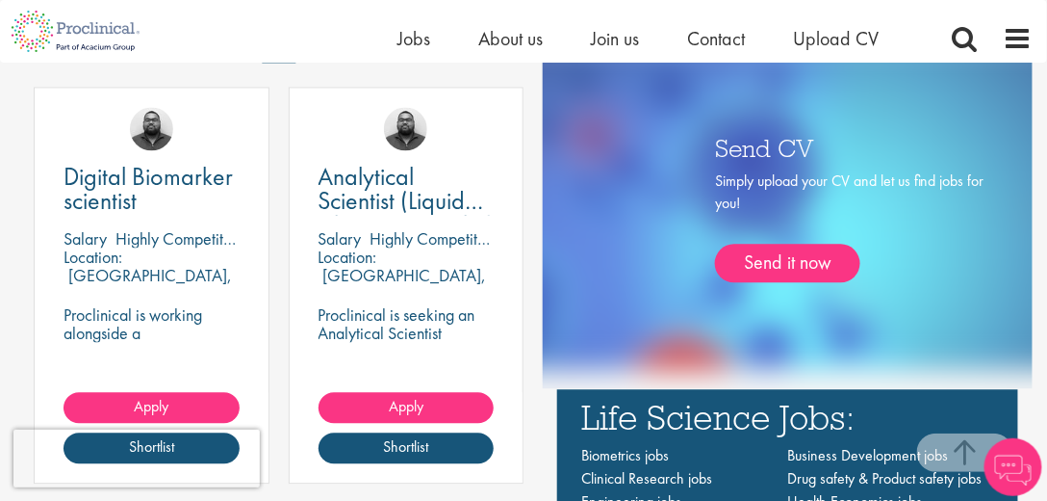
scroll to position [1045, 0]
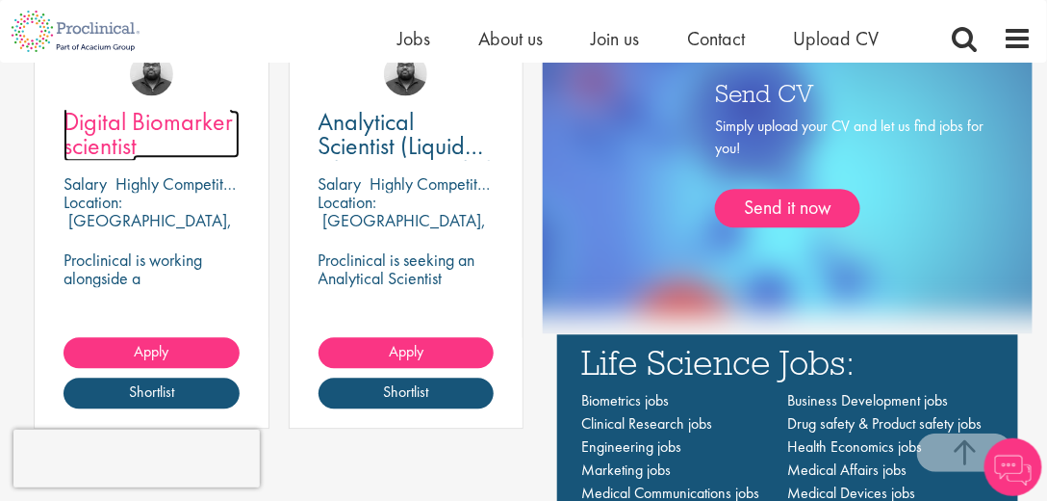
click at [144, 124] on span "Digital Biomarker scientist" at bounding box center [148, 133] width 169 height 57
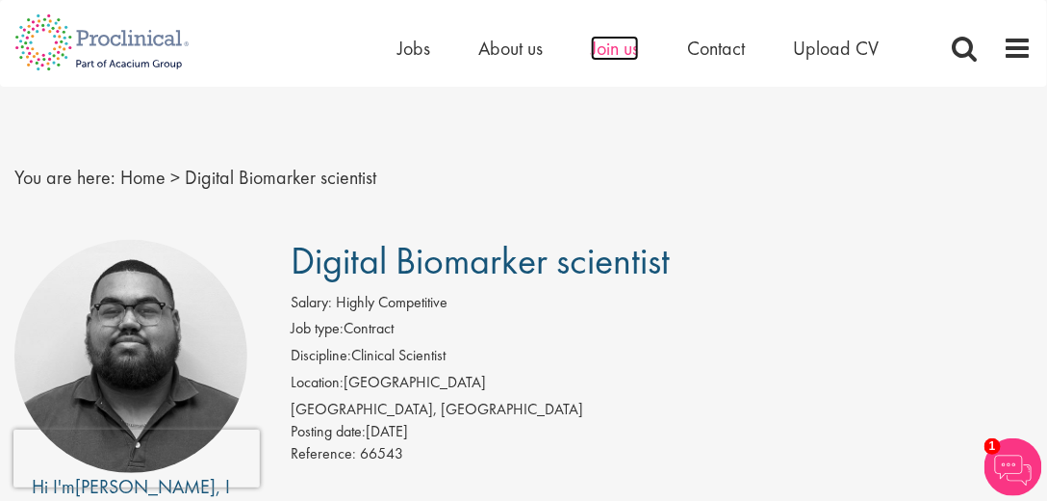
click at [620, 47] on span "Join us" at bounding box center [615, 48] width 48 height 25
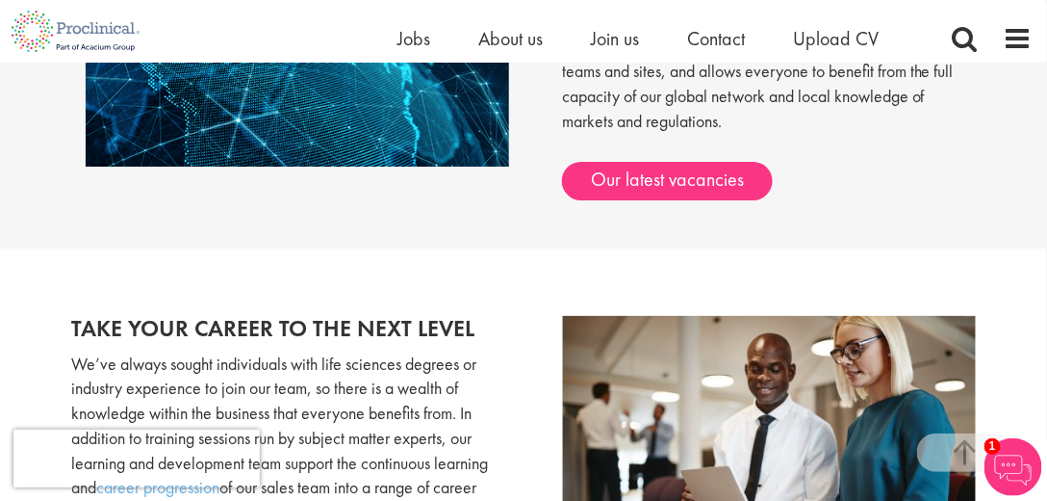
scroll to position [1595, 0]
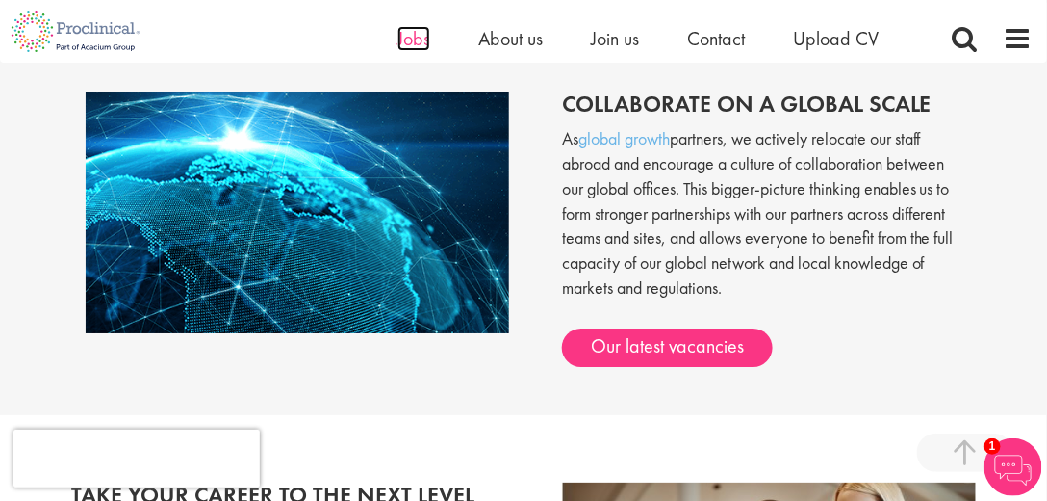
click at [417, 39] on span "Jobs" at bounding box center [414, 38] width 33 height 25
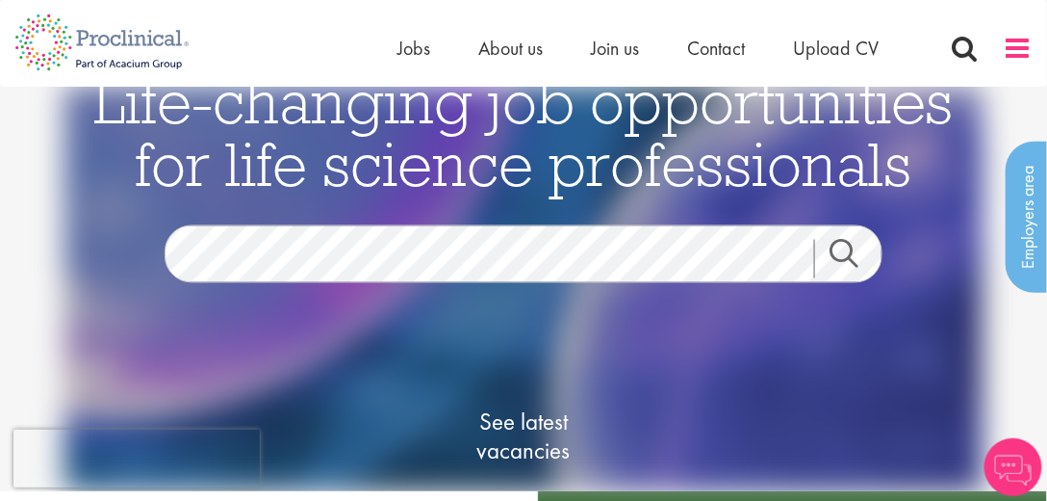
click at [1007, 48] on span at bounding box center [1018, 48] width 29 height 29
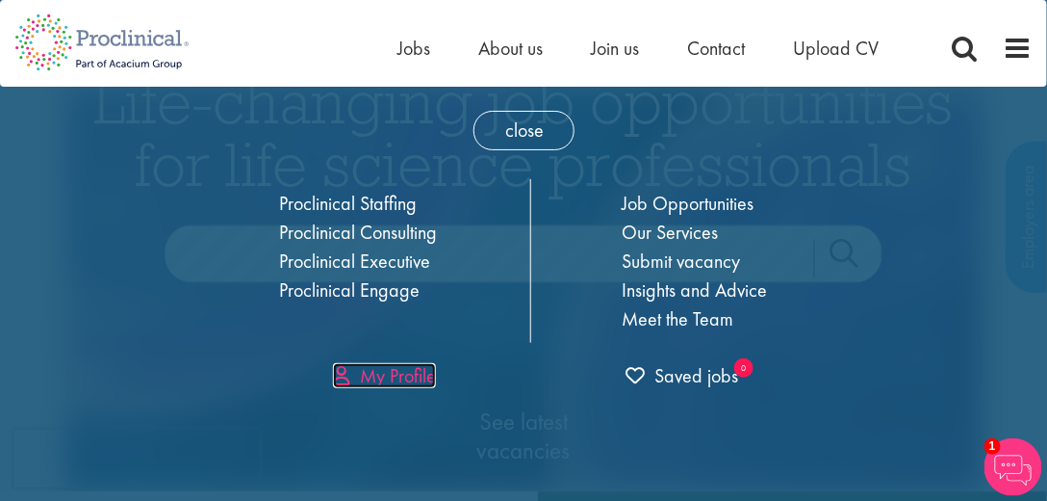
click at [405, 374] on link "My Profile" at bounding box center [384, 375] width 103 height 25
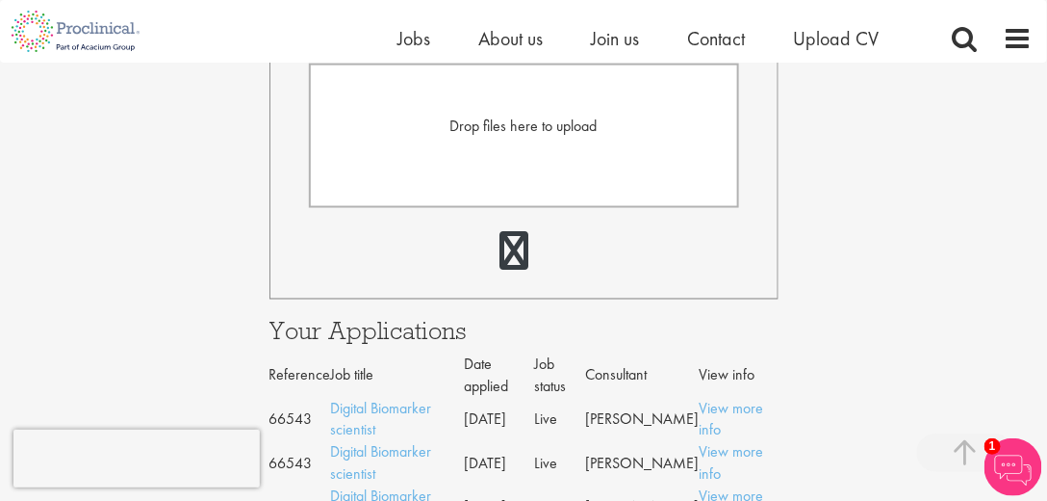
scroll to position [714, 0]
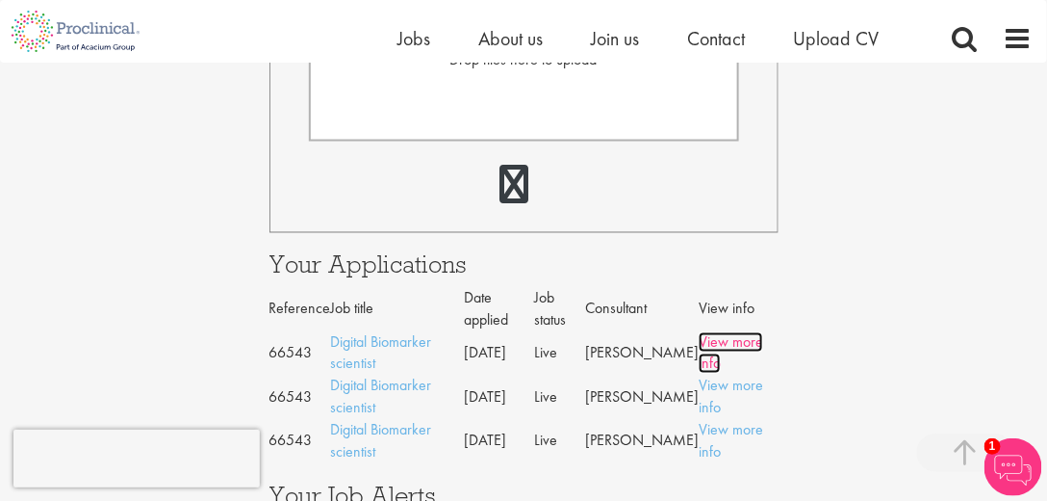
click at [721, 332] on link "View more info" at bounding box center [731, 353] width 65 height 42
